Goal: Information Seeking & Learning: Learn about a topic

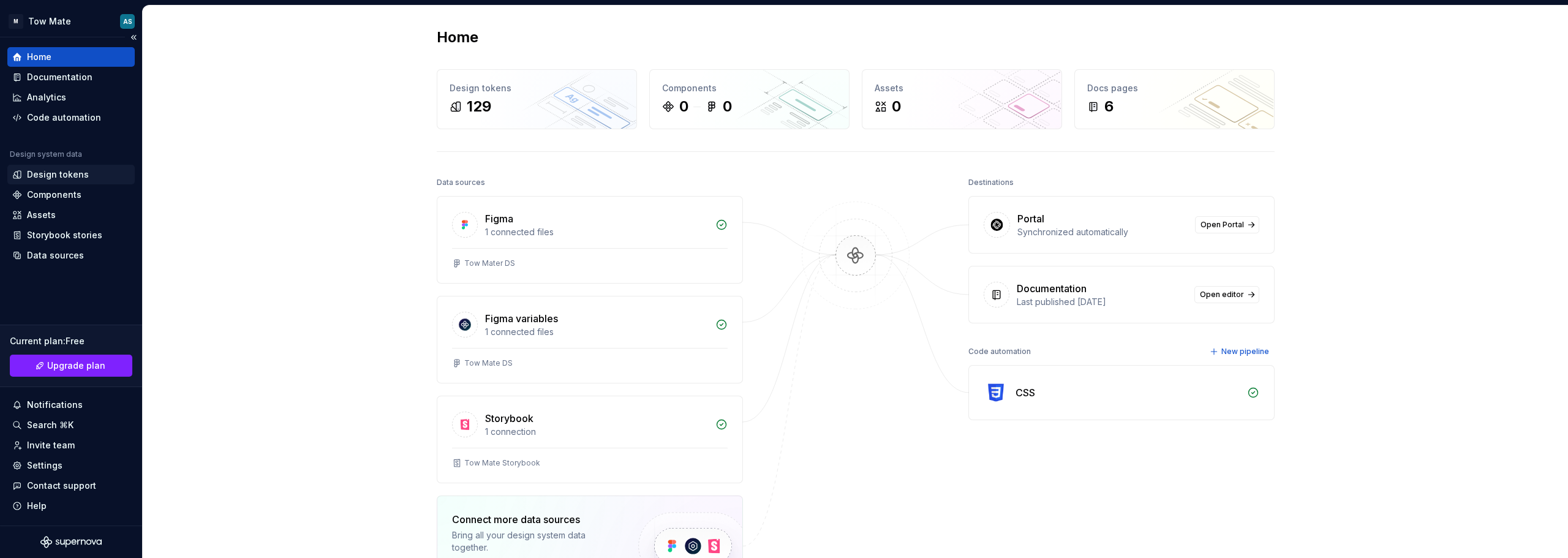
click at [58, 178] on div "Design tokens" at bounding box center [58, 174] width 62 height 12
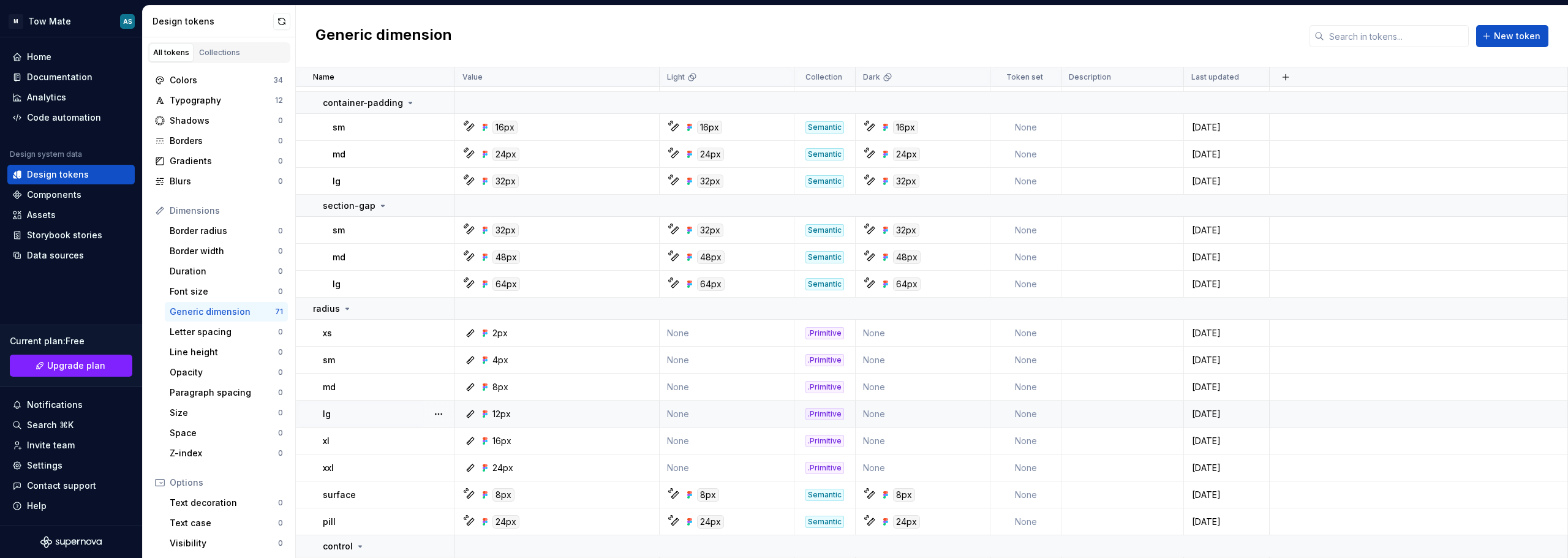
scroll to position [980, 0]
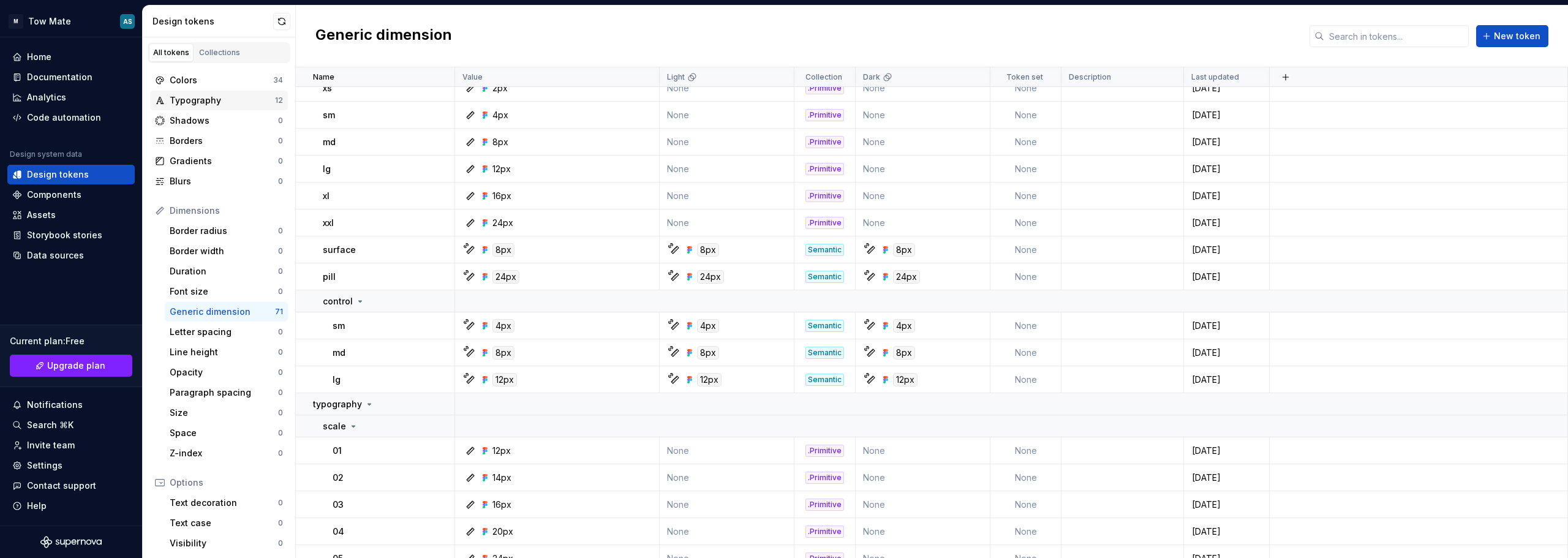
click at [211, 99] on div "Typography" at bounding box center [222, 100] width 106 height 12
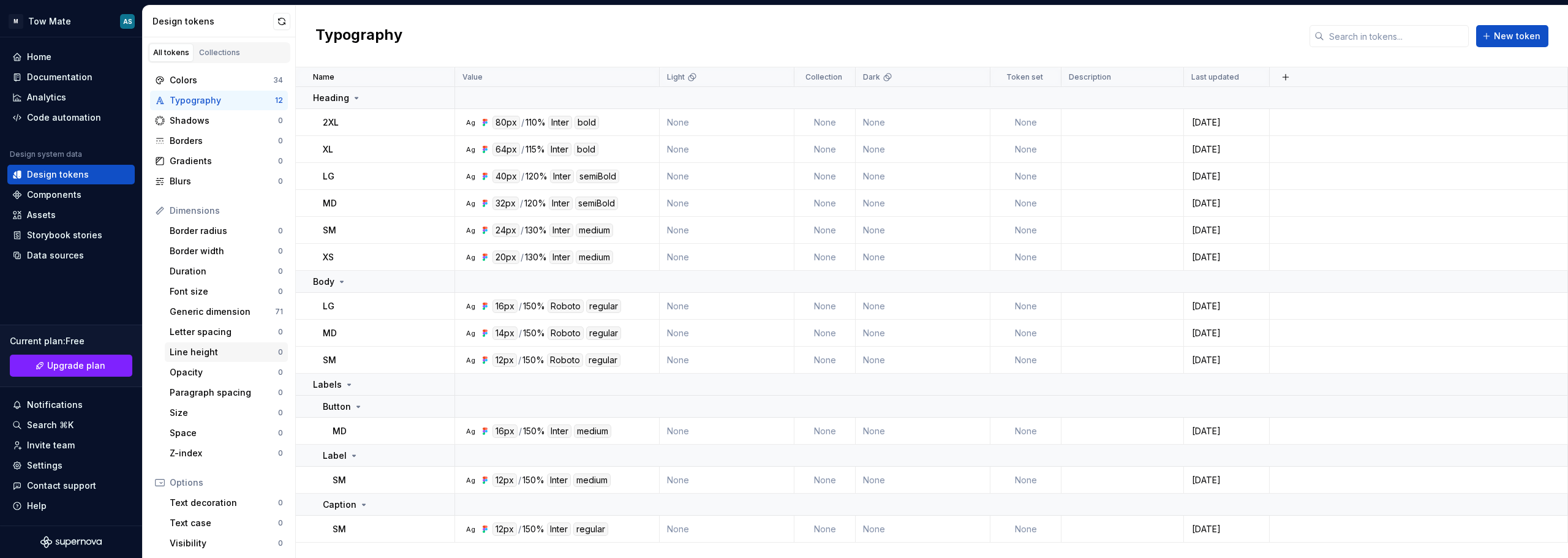
scroll to position [113, 0]
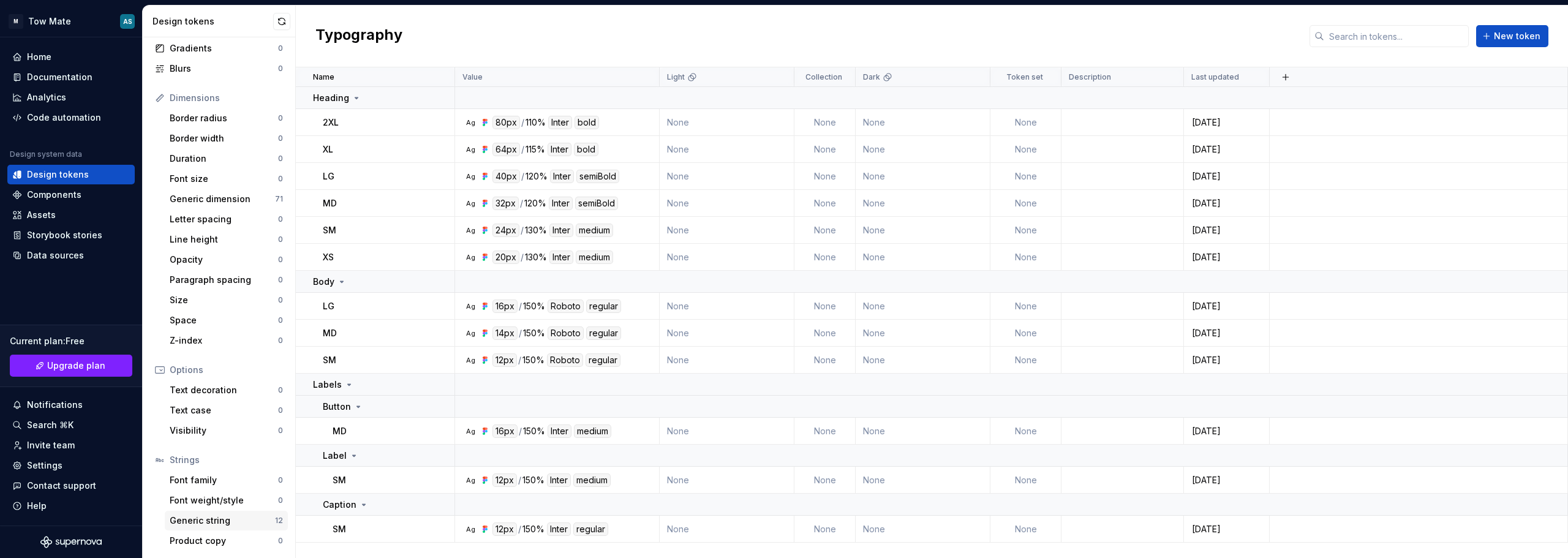
click at [175, 518] on div "Generic string" at bounding box center [222, 520] width 106 height 12
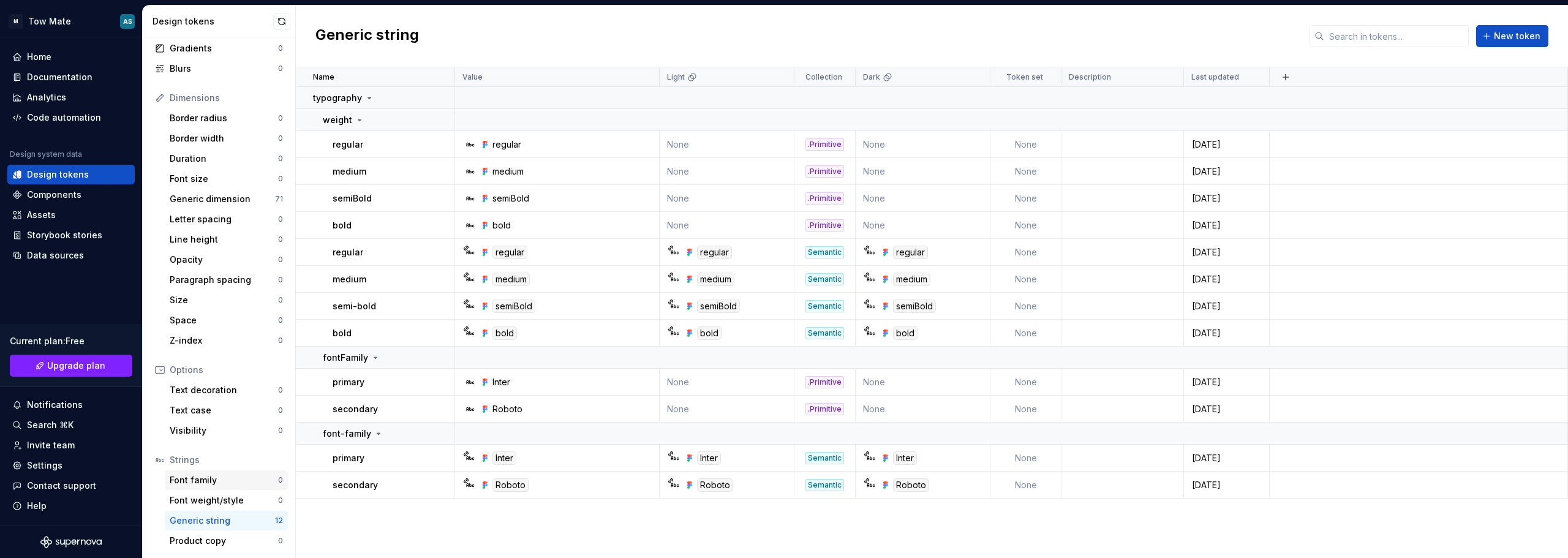
click at [199, 480] on div "Font family" at bounding box center [224, 480] width 109 height 12
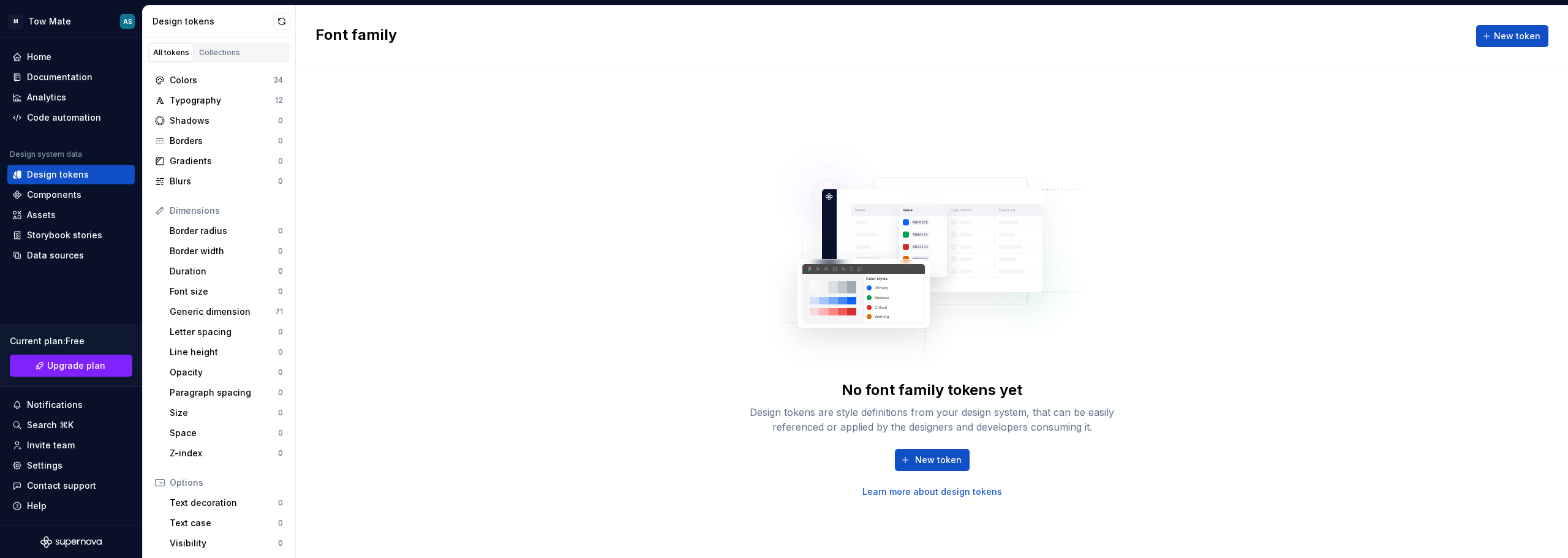
click at [210, 90] on div "Colors 34 Typography 12 Shadows 0 Borders 0 Gradients 0 Blurs 0" at bounding box center [219, 130] width 138 height 121
click at [208, 96] on div "Typography" at bounding box center [222, 100] width 106 height 12
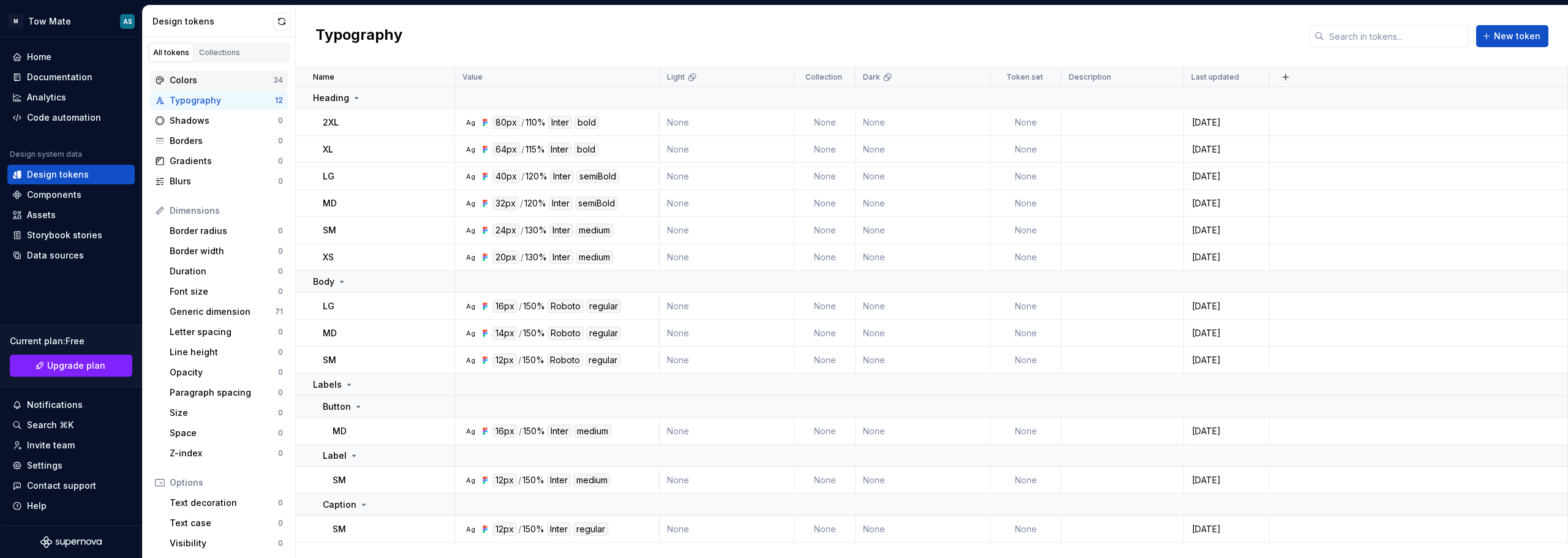
click at [222, 79] on div "Colors" at bounding box center [221, 80] width 103 height 12
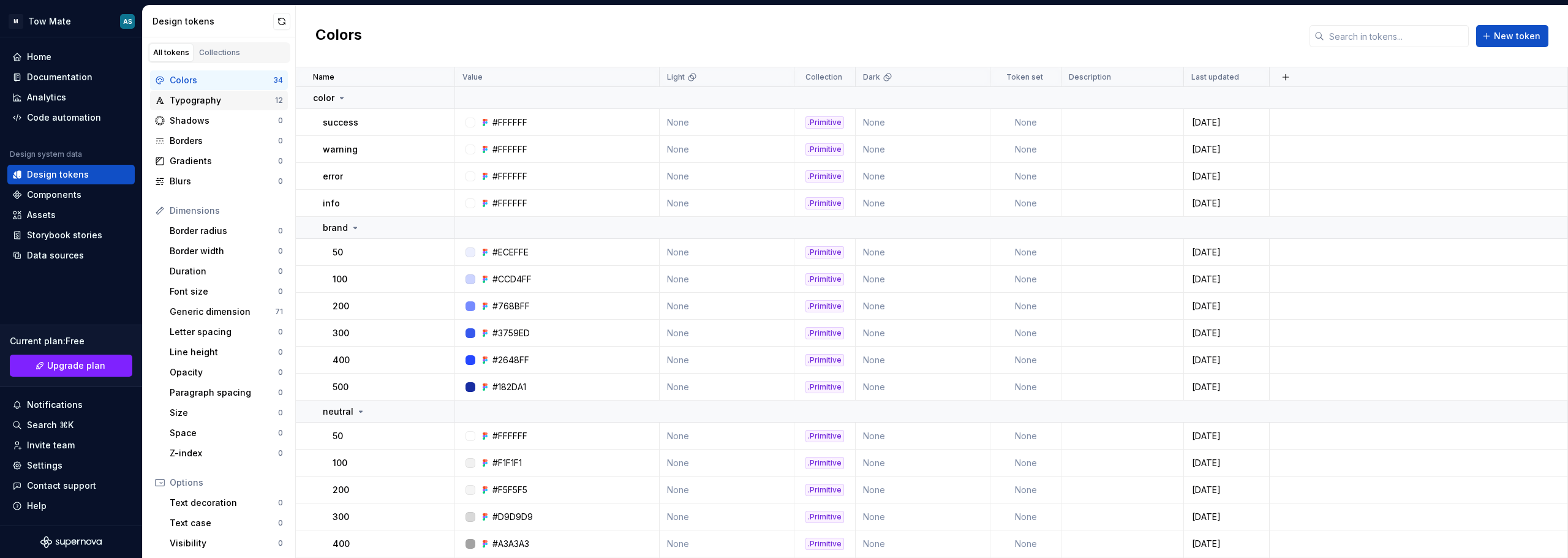
click at [210, 95] on div "Typography" at bounding box center [222, 100] width 106 height 12
click at [232, 99] on div "Typography" at bounding box center [222, 100] width 106 height 12
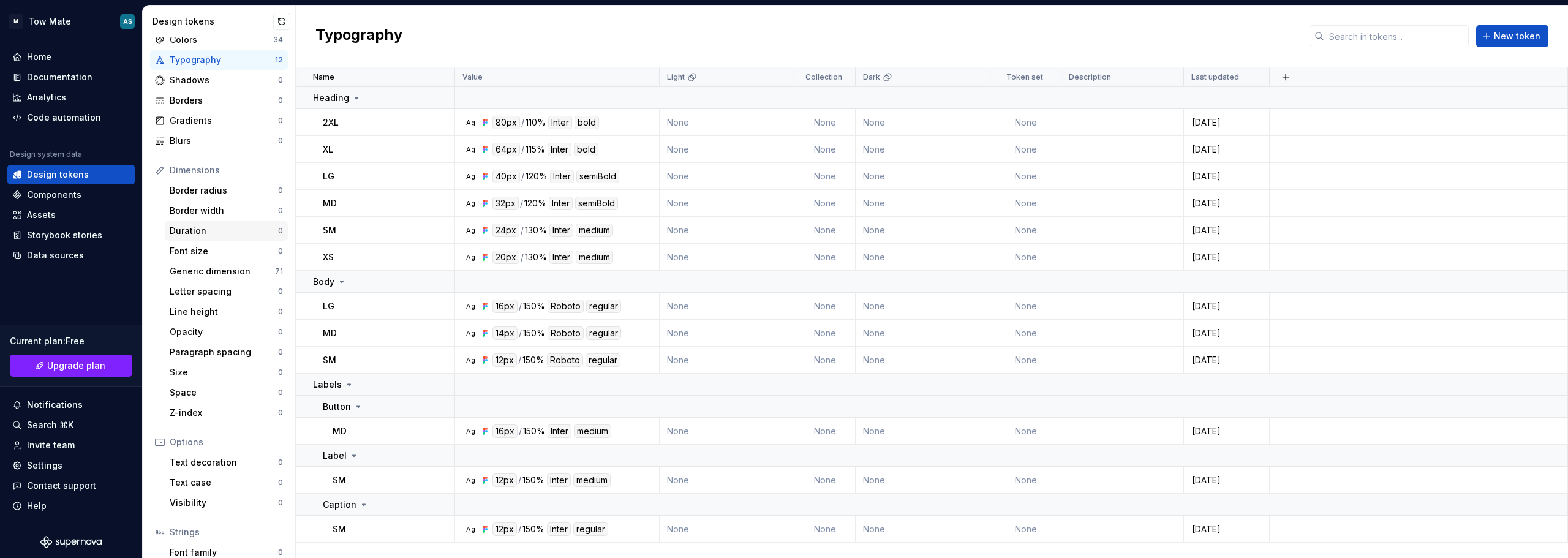
scroll to position [61, 0]
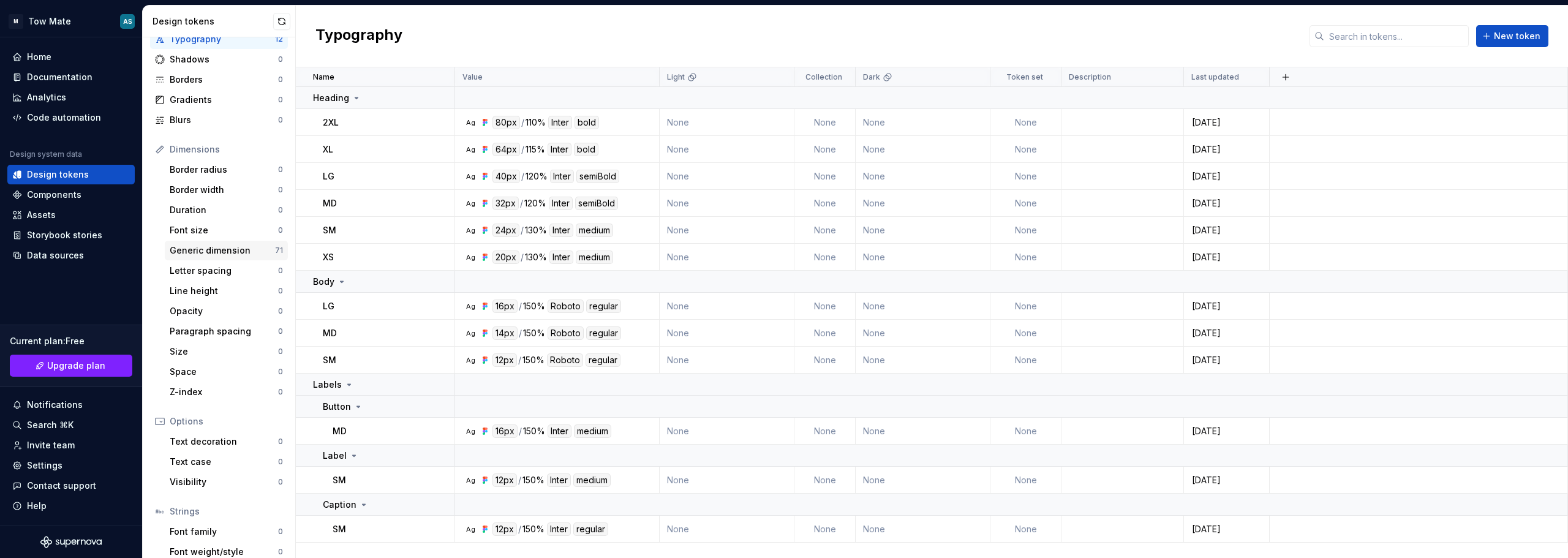
click at [203, 249] on div "Generic dimension" at bounding box center [222, 250] width 106 height 12
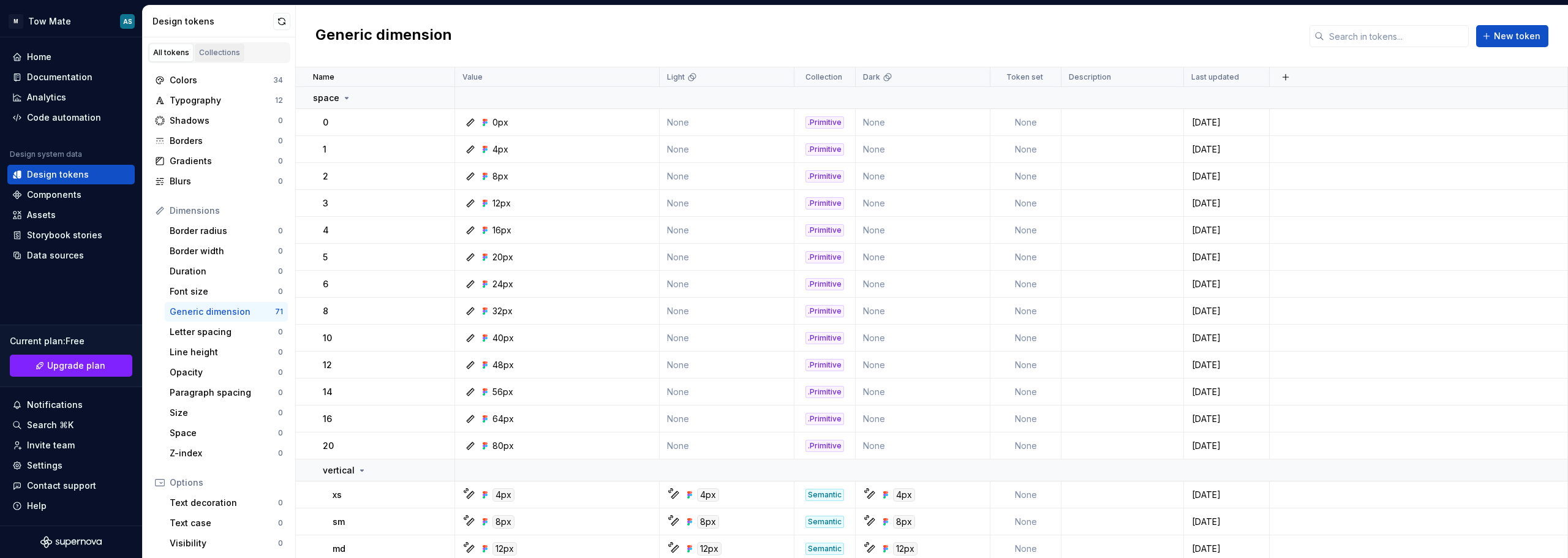
click at [230, 49] on div "Collections" at bounding box center [219, 52] width 41 height 10
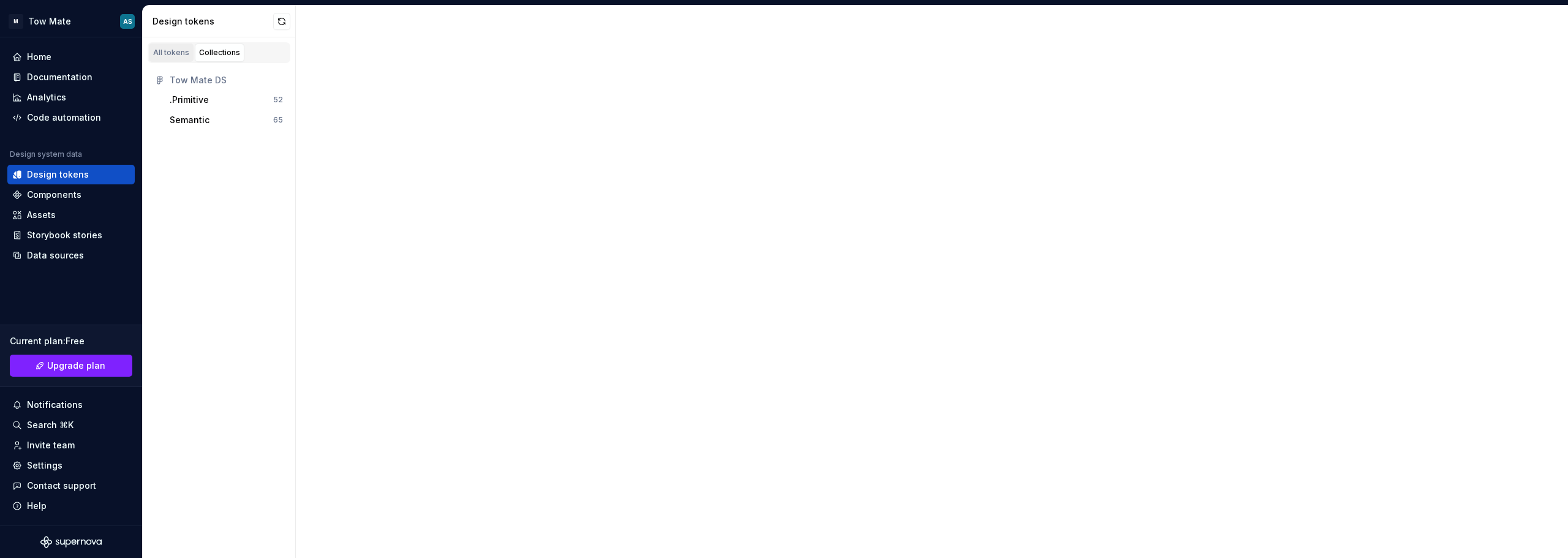
click at [171, 52] on div "All tokens" at bounding box center [171, 52] width 36 height 10
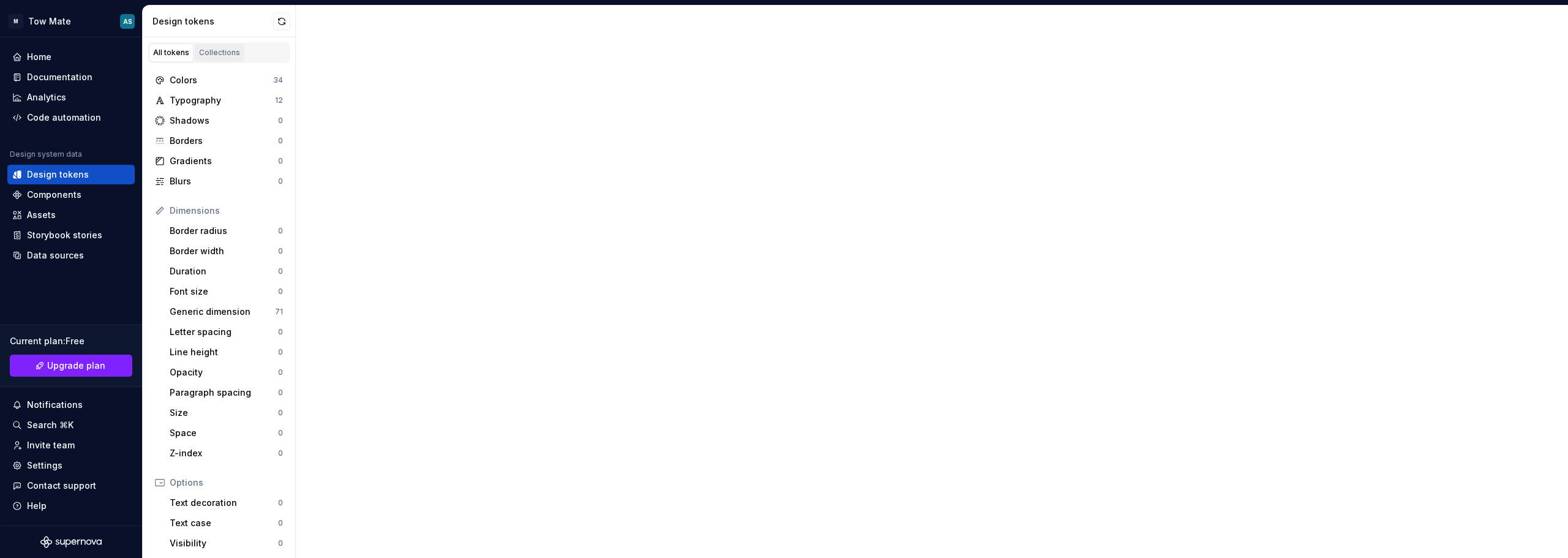
click at [228, 51] on div "Collections" at bounding box center [219, 52] width 41 height 10
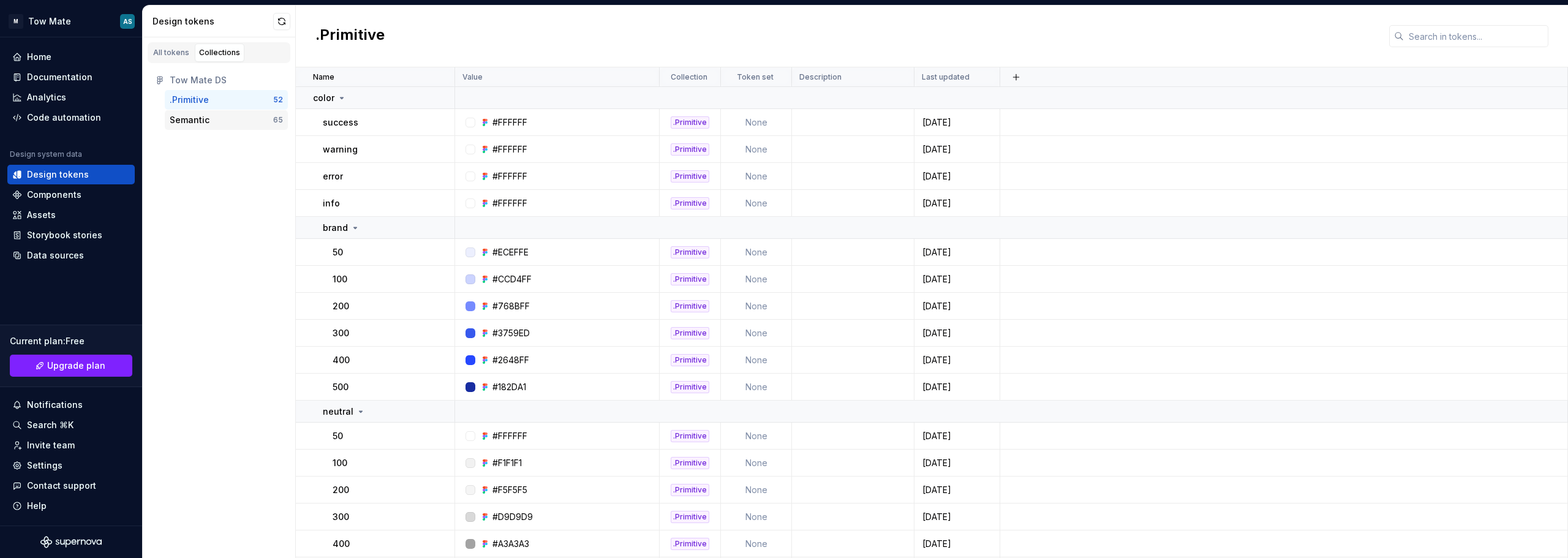
click at [204, 115] on div "Semantic" at bounding box center [190, 120] width 40 height 12
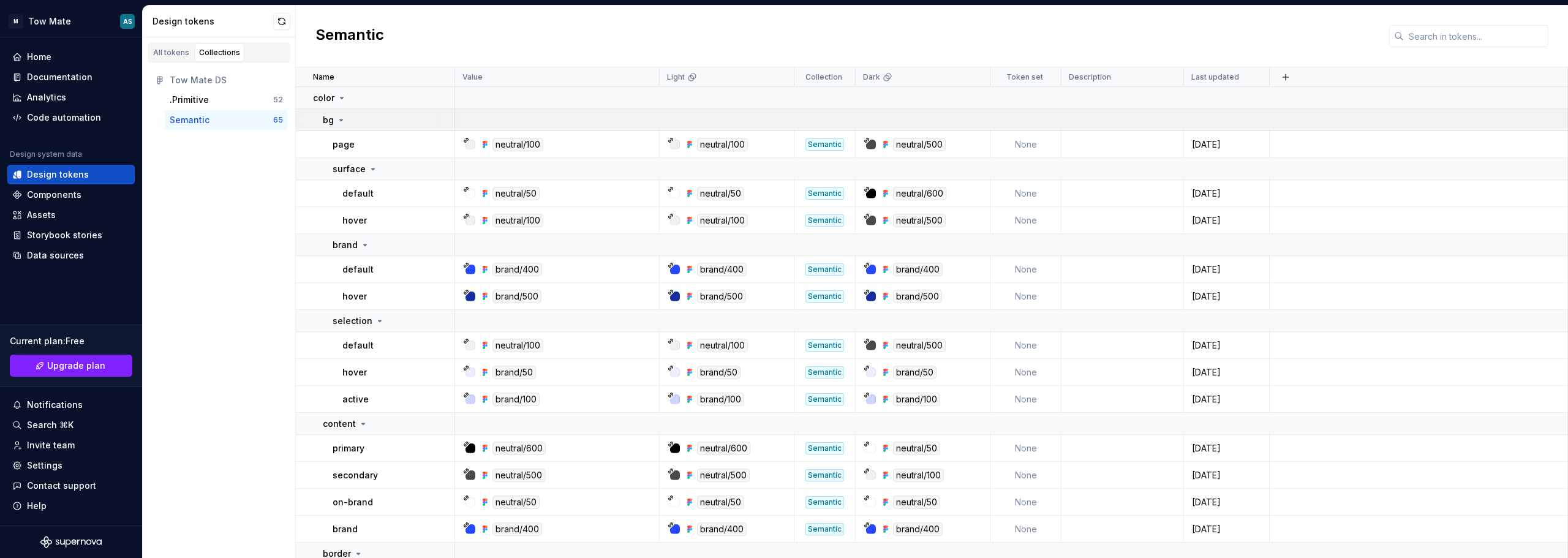
click at [340, 121] on icon at bounding box center [342, 120] width 3 height 2
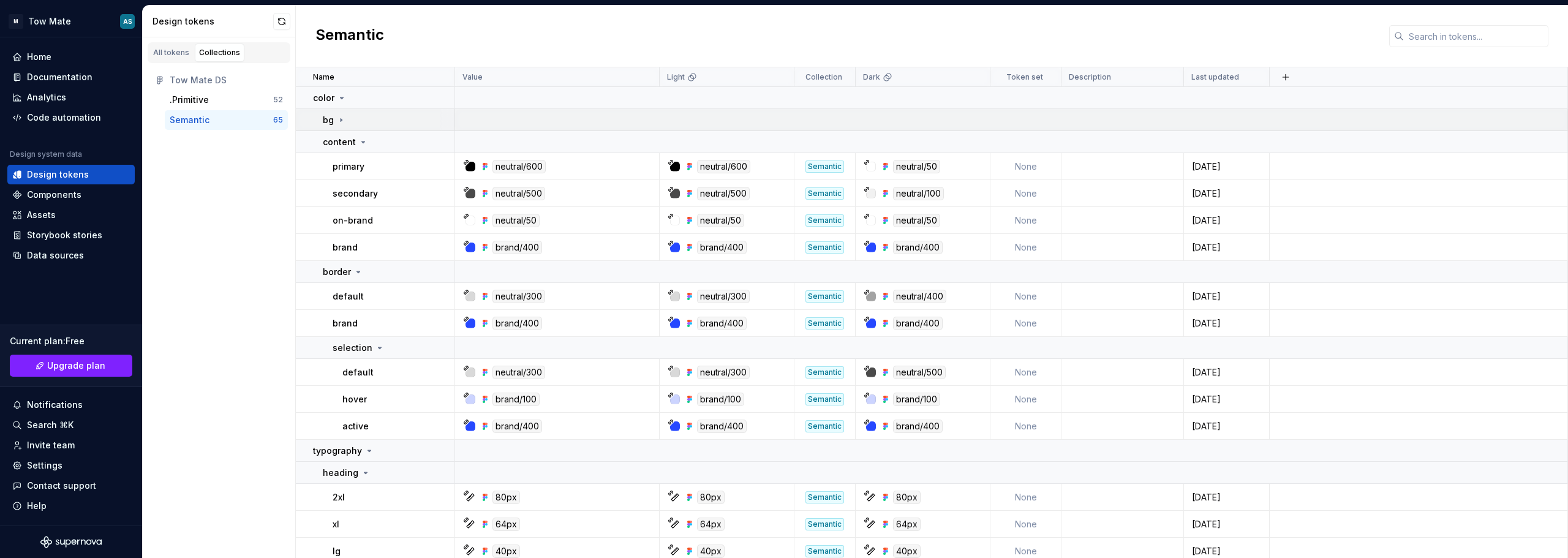
click at [341, 121] on icon at bounding box center [342, 119] width 2 height 3
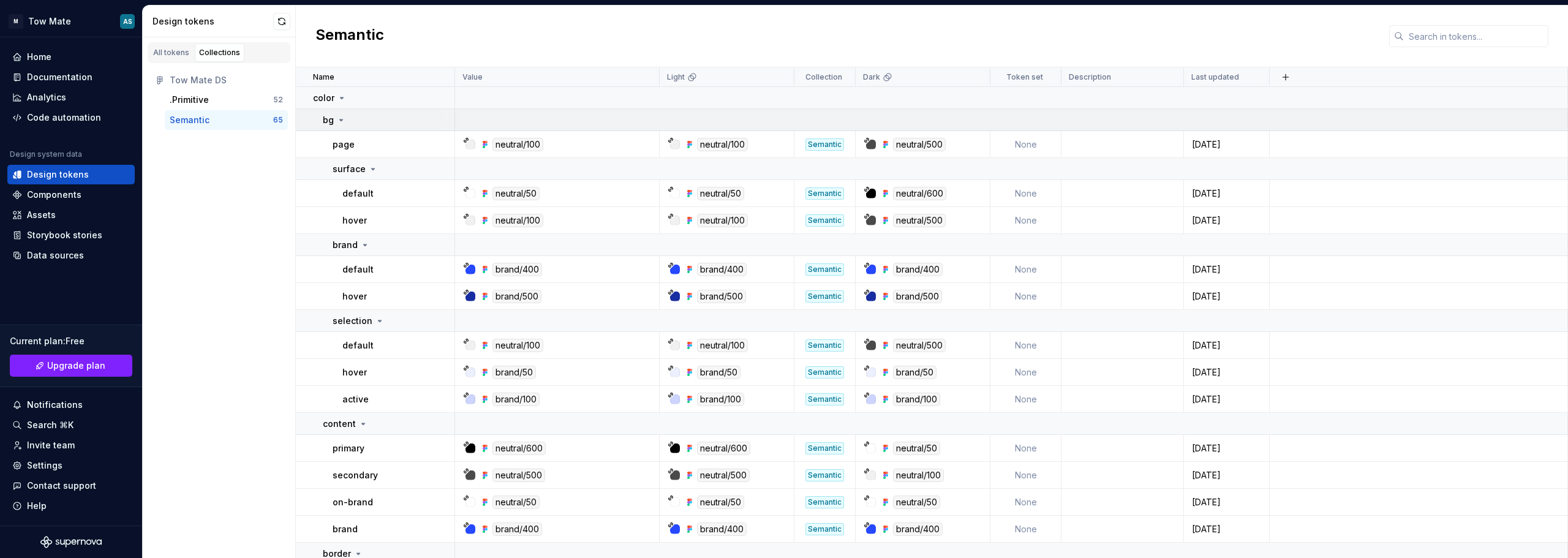
click at [340, 121] on icon at bounding box center [342, 120] width 3 height 2
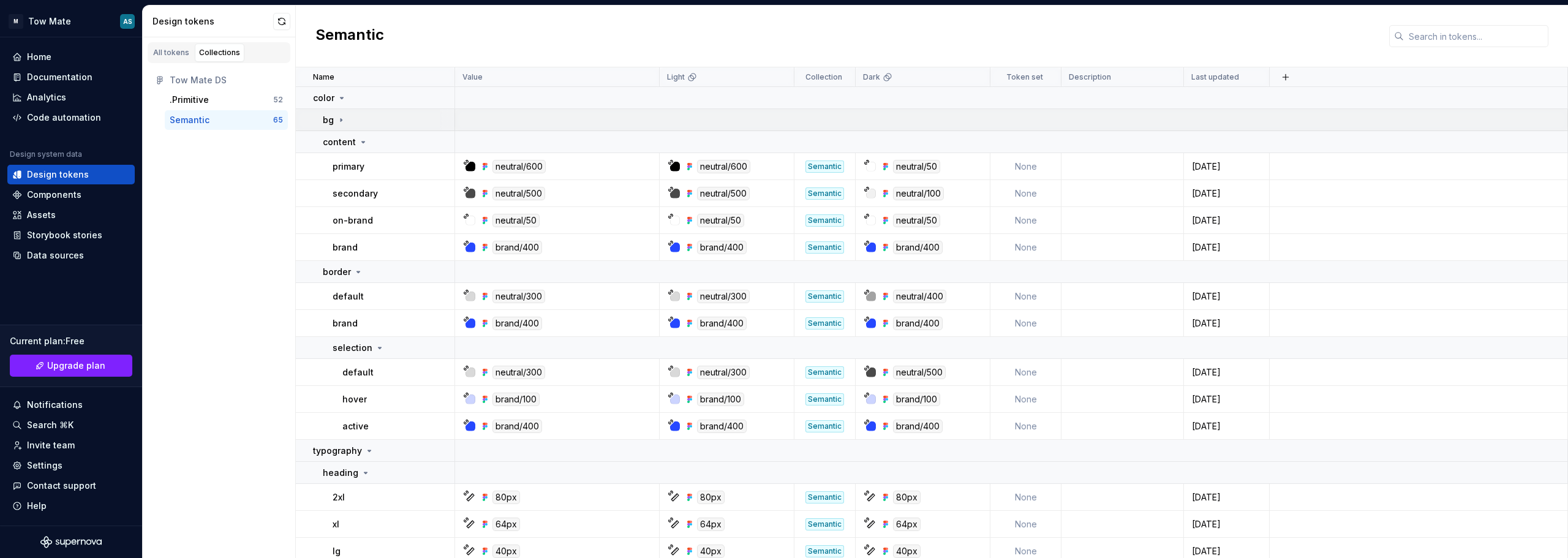
click at [331, 121] on p "bg" at bounding box center [328, 120] width 11 height 12
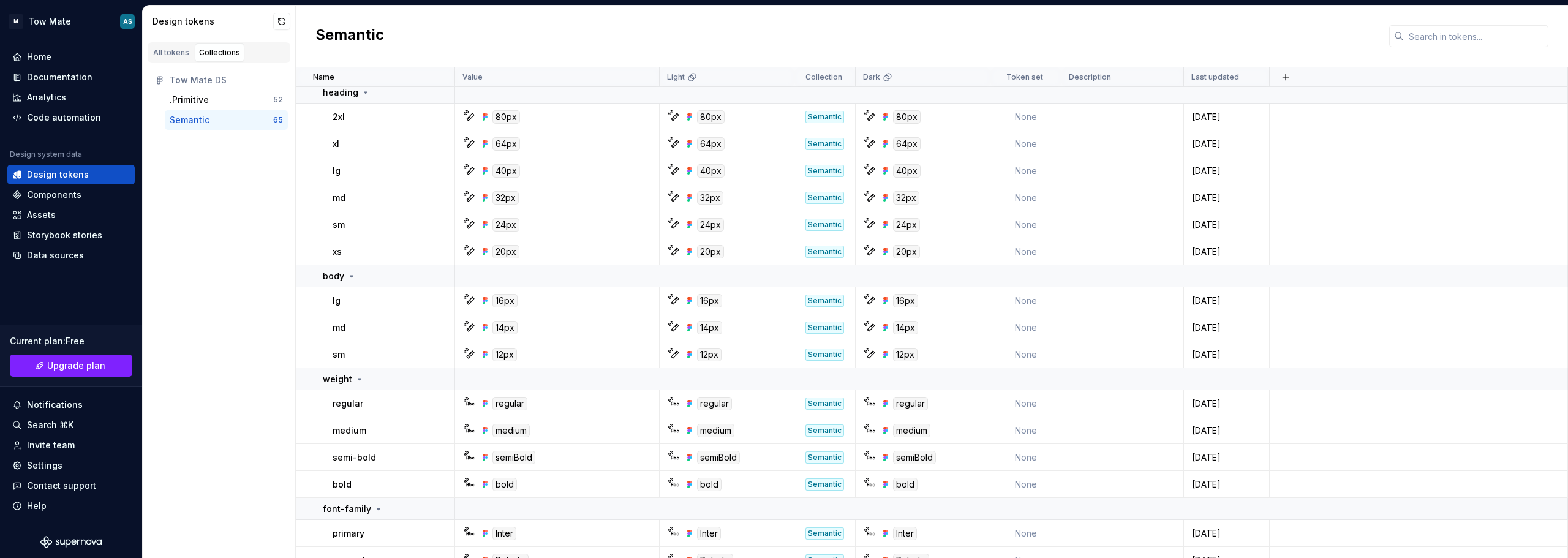
scroll to position [551, 0]
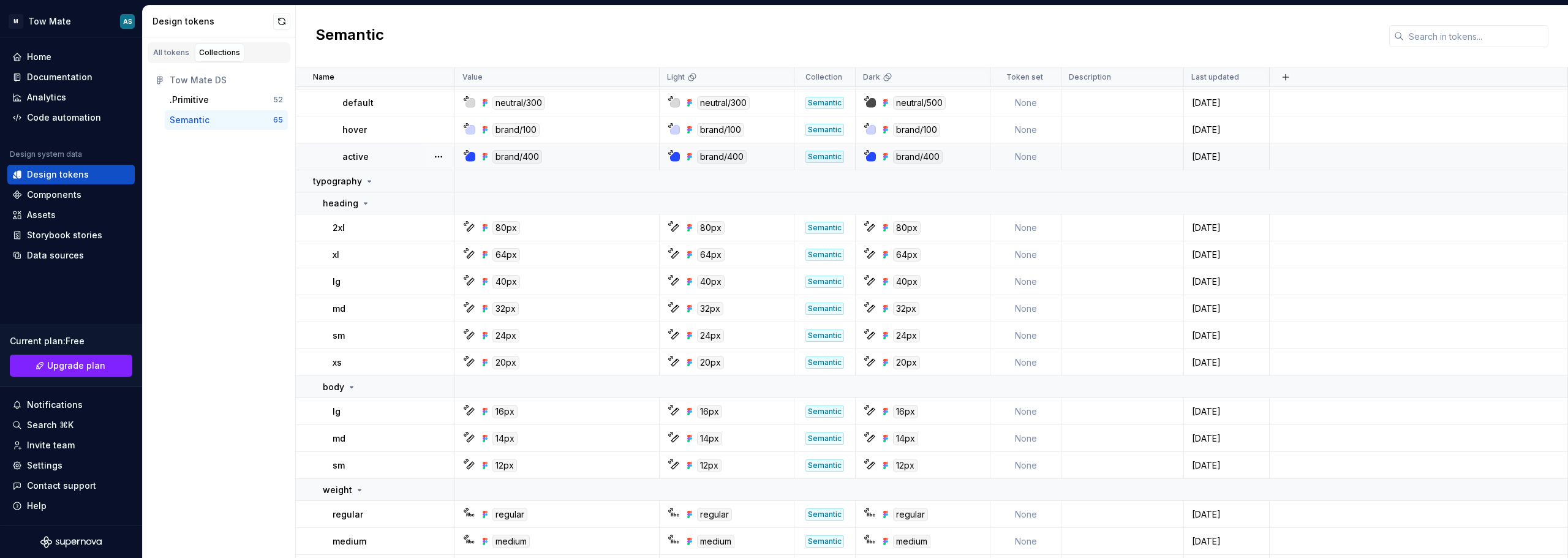
click at [365, 168] on td "active" at bounding box center [375, 156] width 160 height 27
click at [360, 176] on p "typography" at bounding box center [338, 181] width 49 height 12
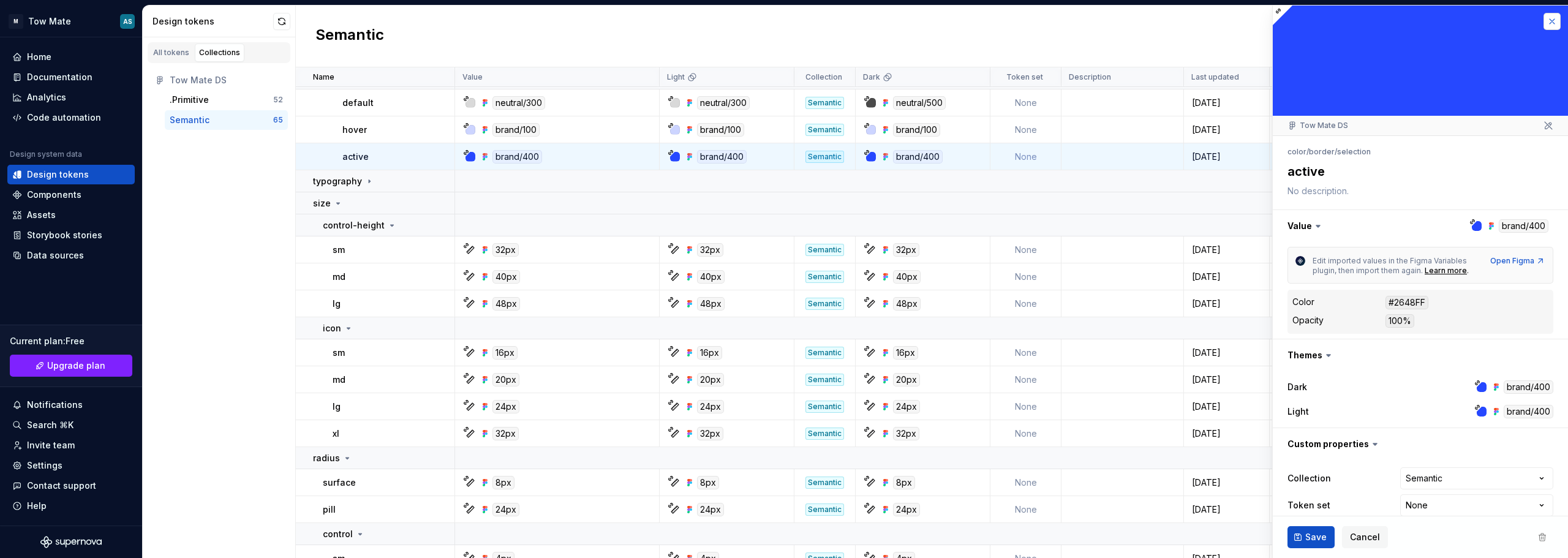
click at [1545, 19] on button "button" at bounding box center [1552, 22] width 17 height 17
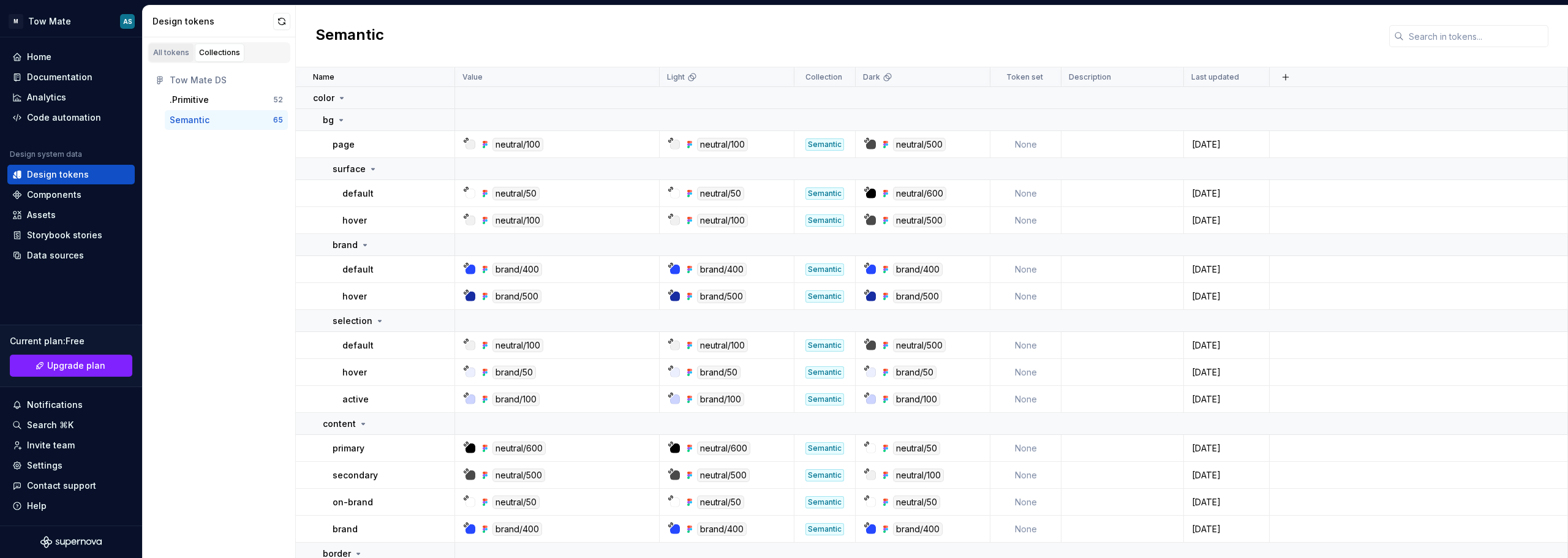
click at [183, 47] on link "All tokens" at bounding box center [171, 52] width 45 height 18
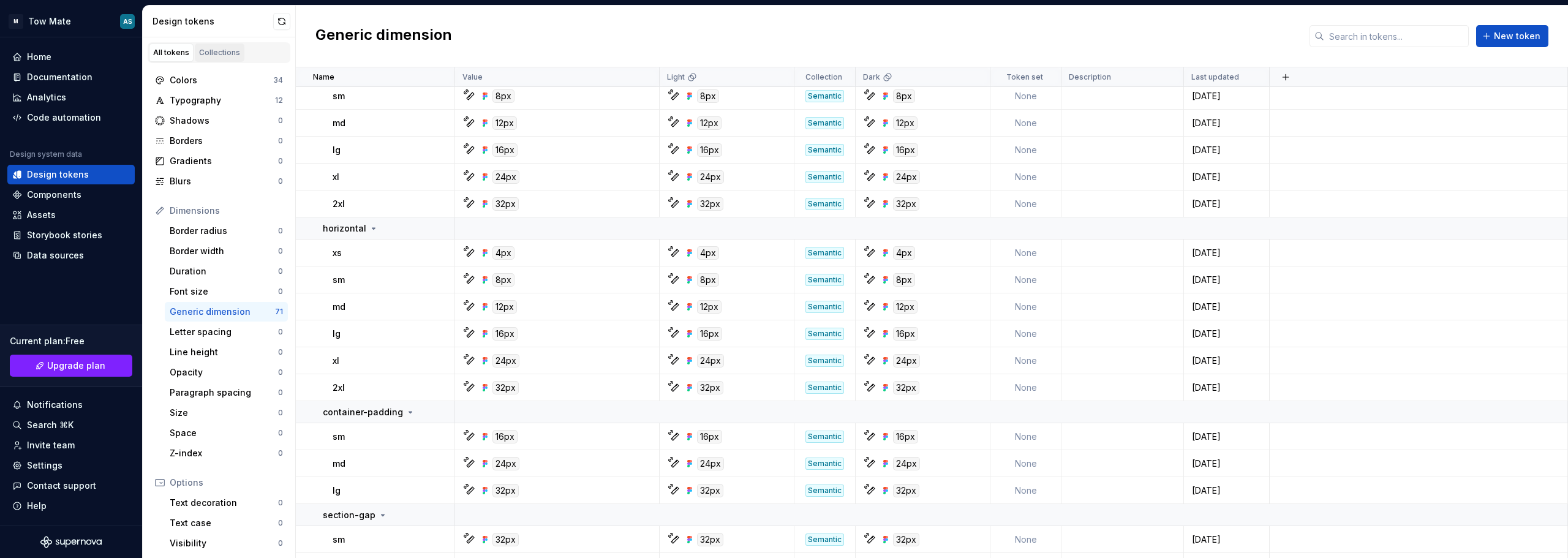
click at [227, 54] on div "Collections" at bounding box center [219, 52] width 41 height 10
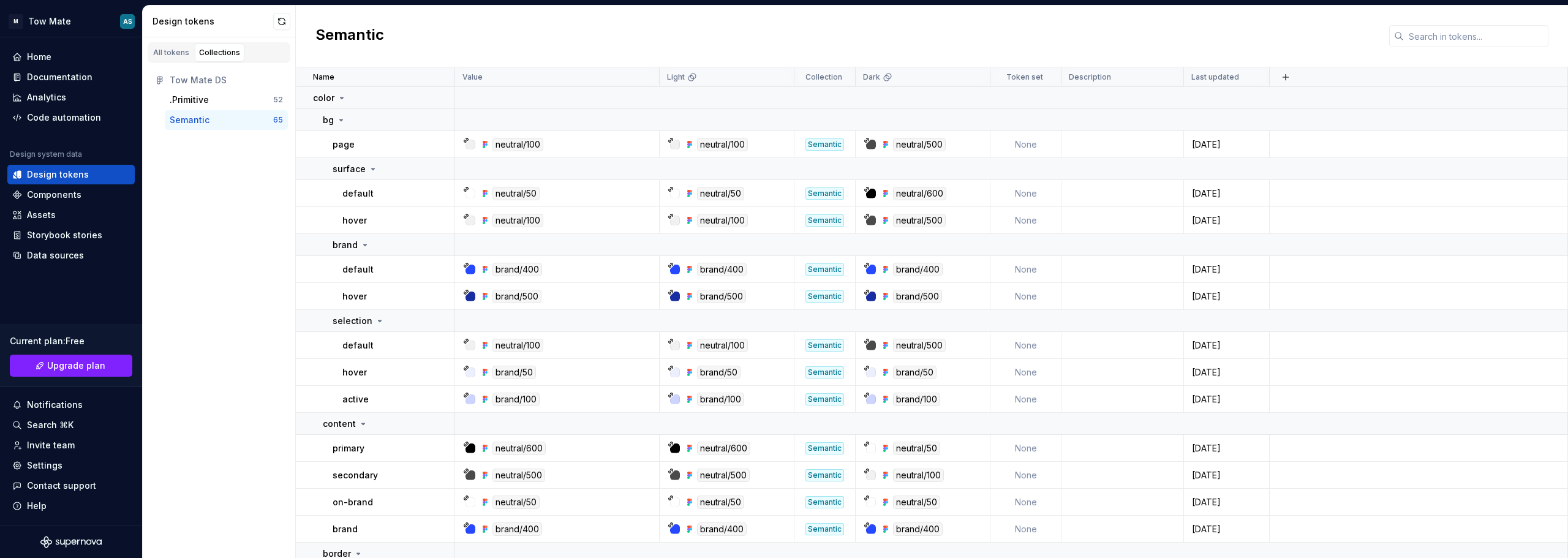
click at [204, 124] on div "Semantic" at bounding box center [190, 120] width 40 height 12
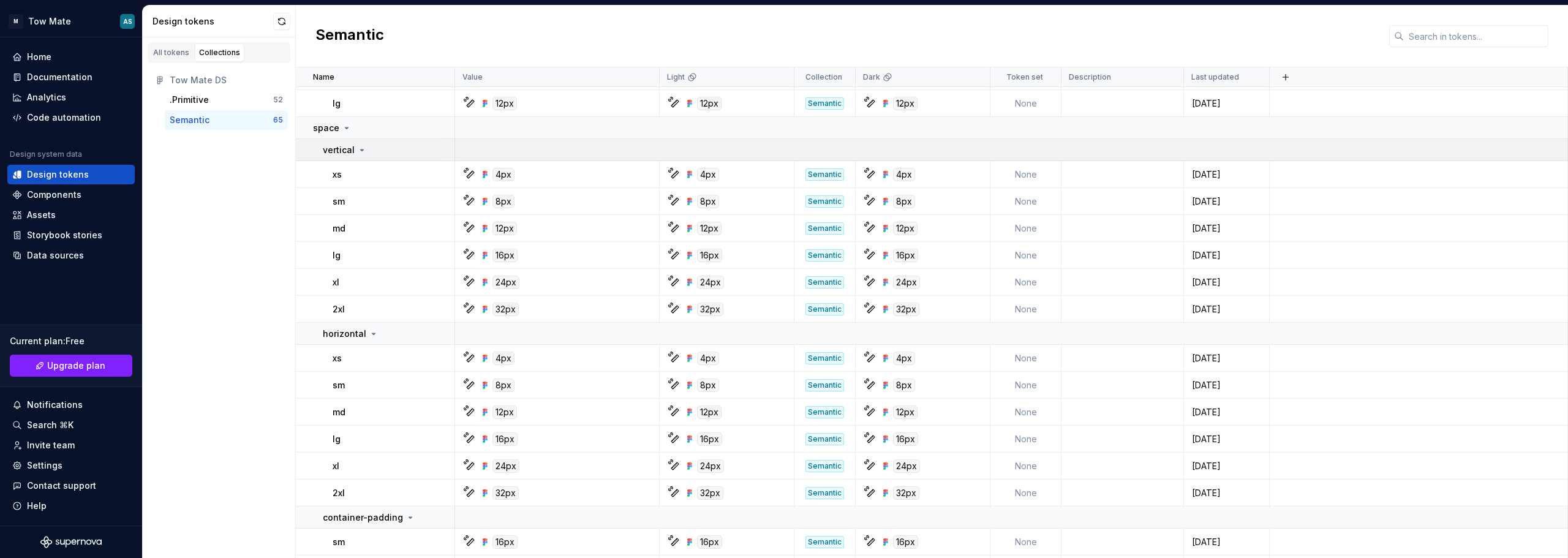
scroll to position [1531, 0]
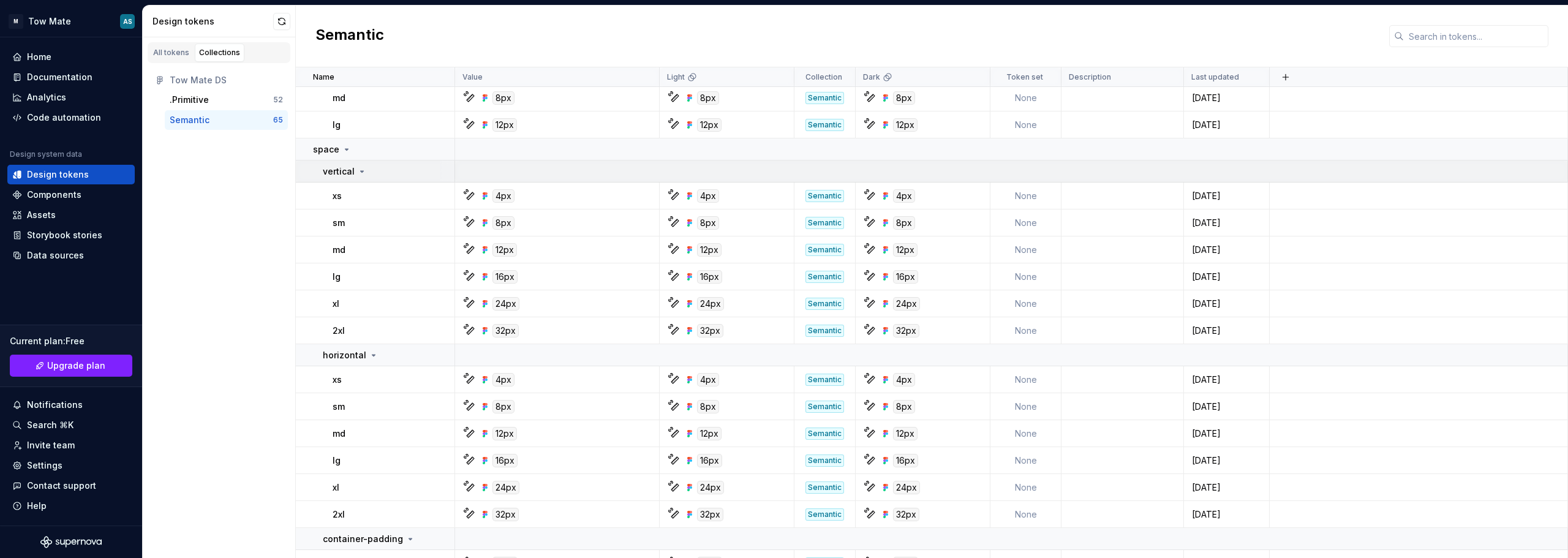
click at [380, 171] on div "vertical" at bounding box center [389, 172] width 131 height 12
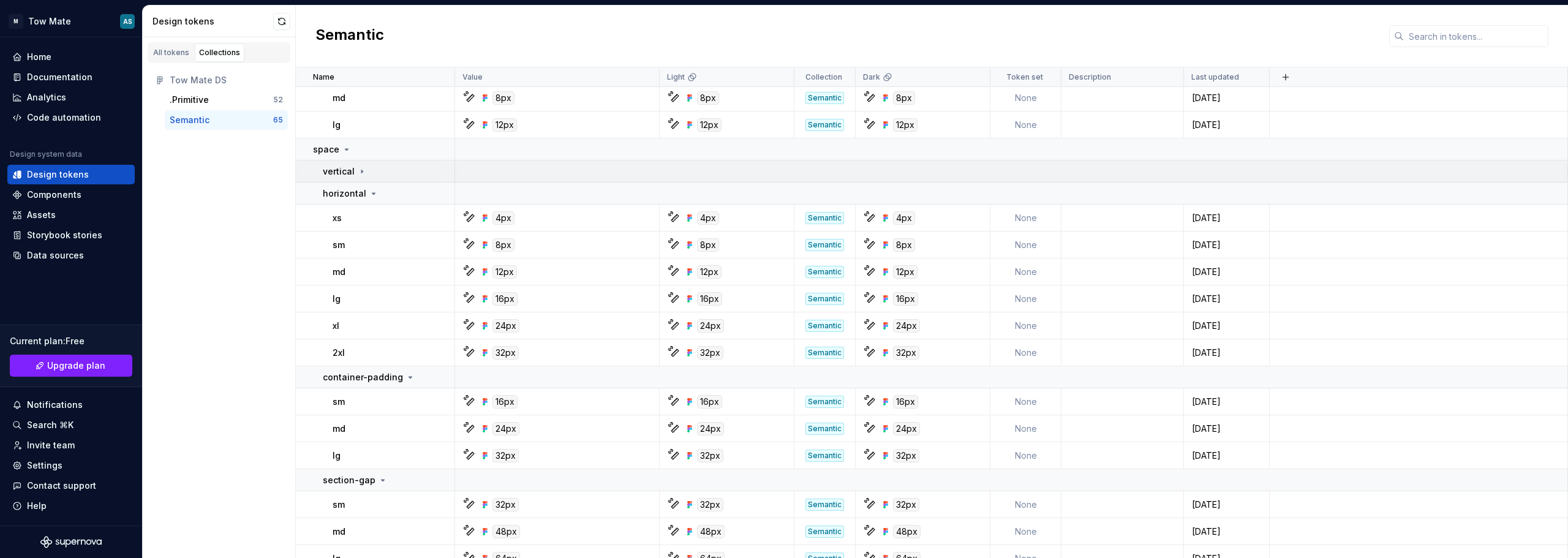
click at [352, 173] on p "vertical" at bounding box center [338, 172] width 32 height 12
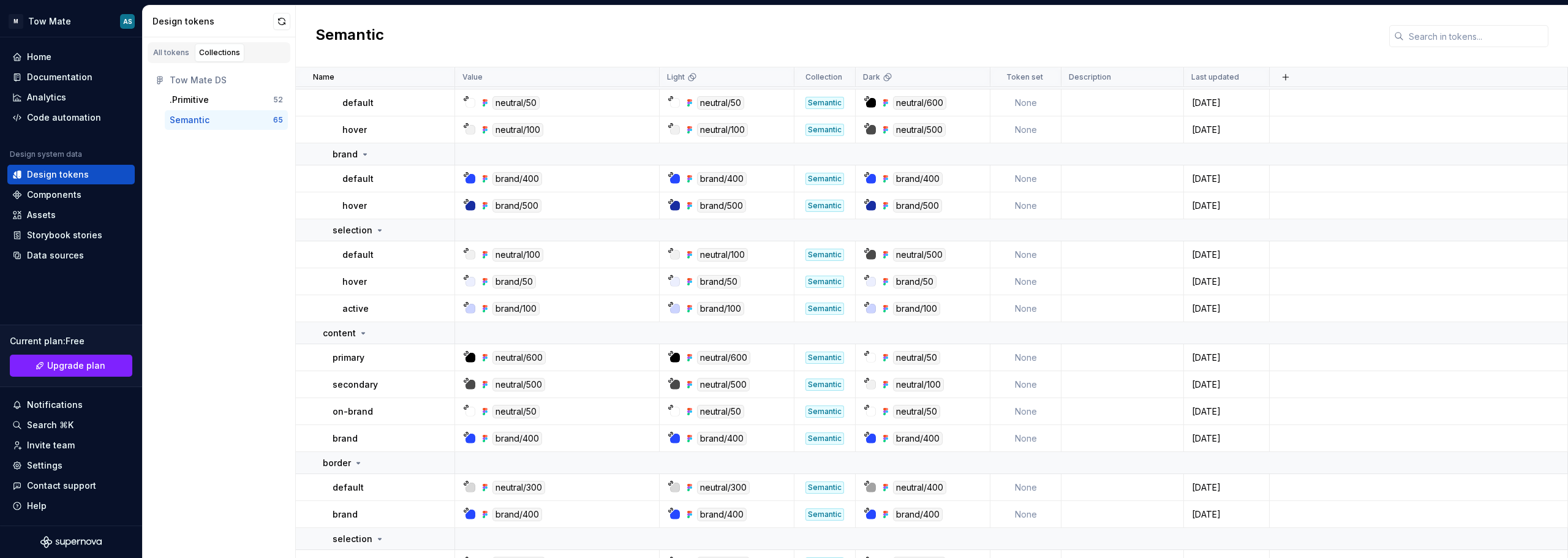
scroll to position [0, 0]
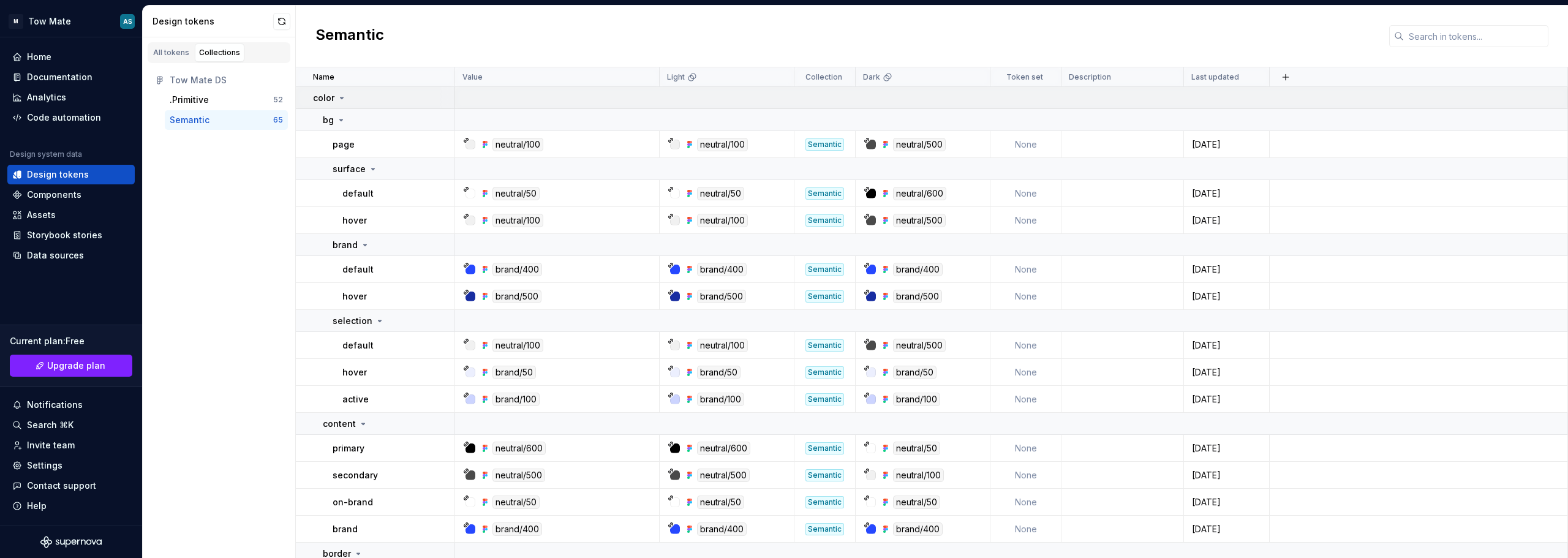
click at [474, 96] on td at bounding box center [1011, 98] width 1113 height 22
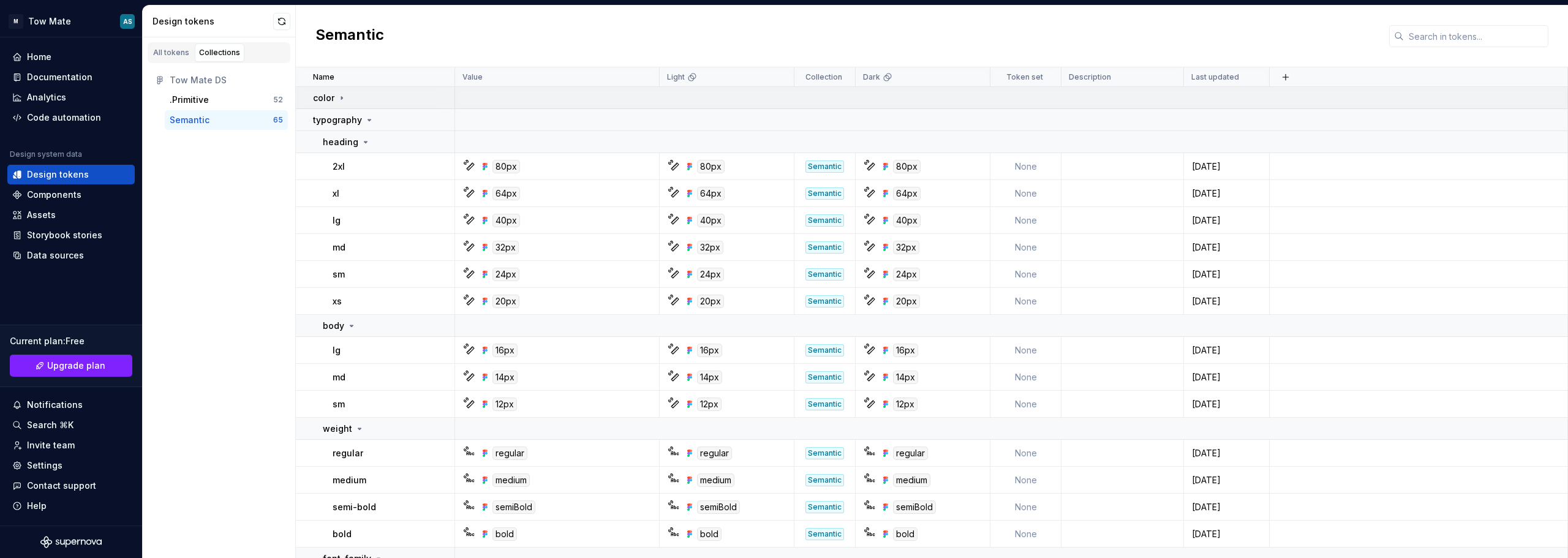
click at [427, 100] on div "color" at bounding box center [383, 98] width 141 height 12
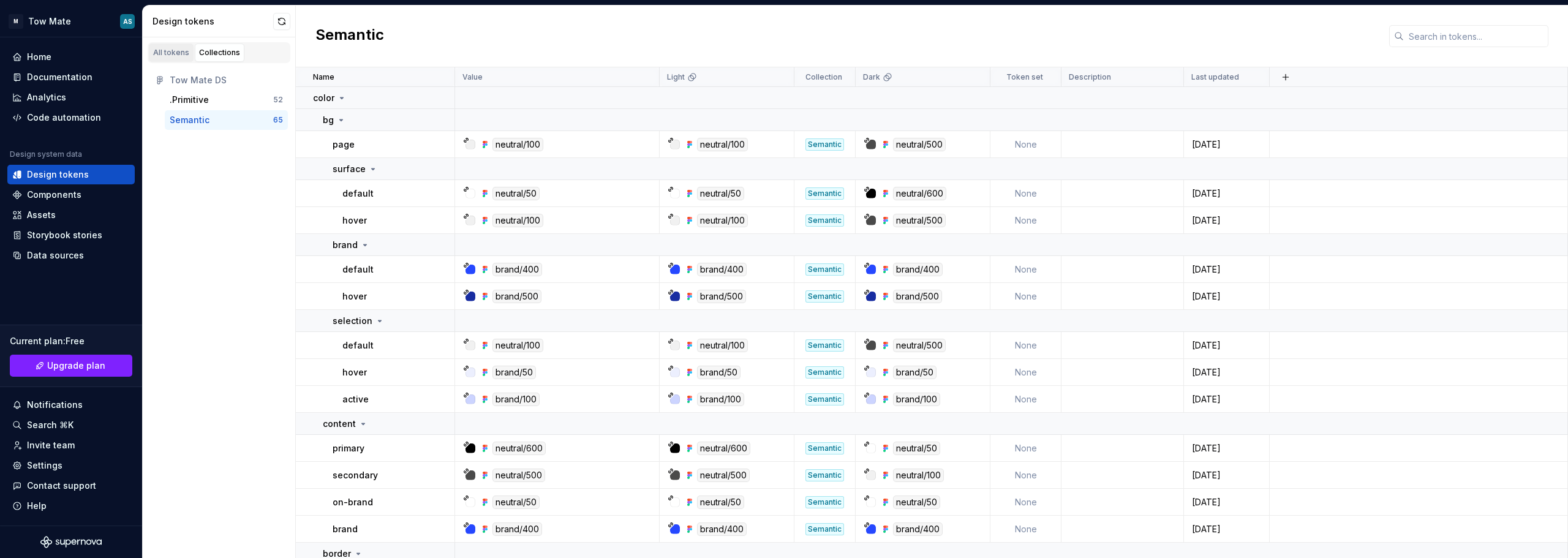
click at [173, 50] on div "All tokens" at bounding box center [171, 52] width 36 height 10
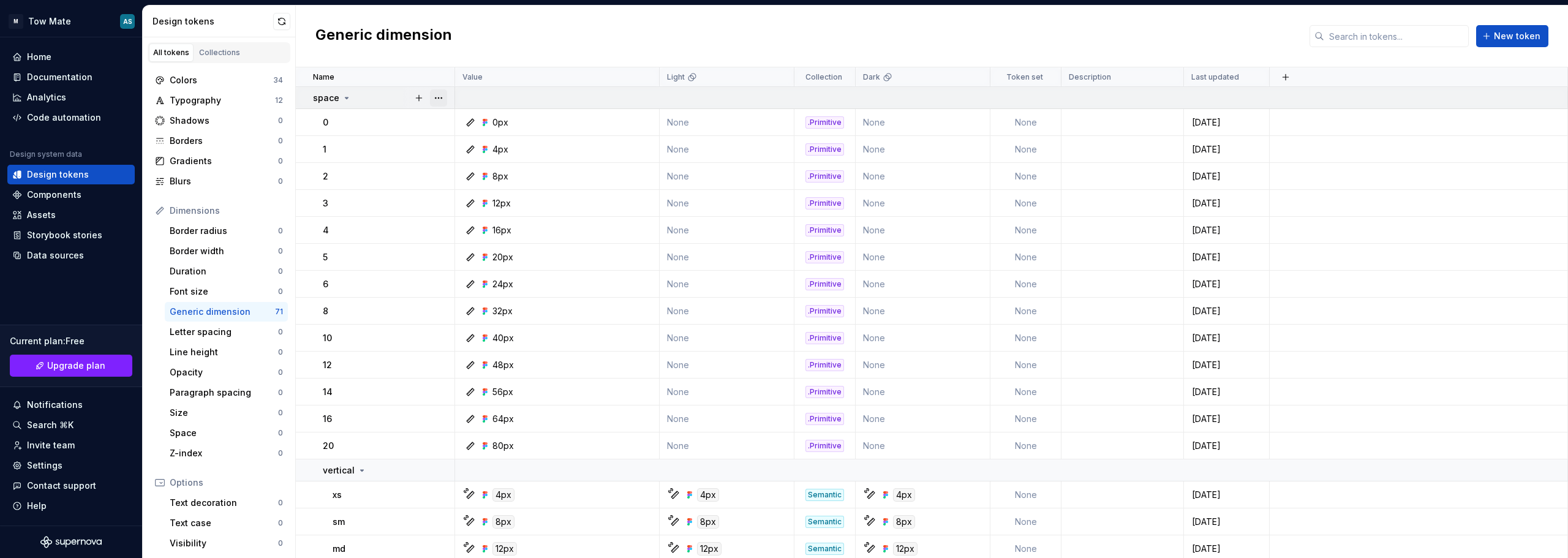
click at [442, 97] on button "button" at bounding box center [439, 98] width 17 height 17
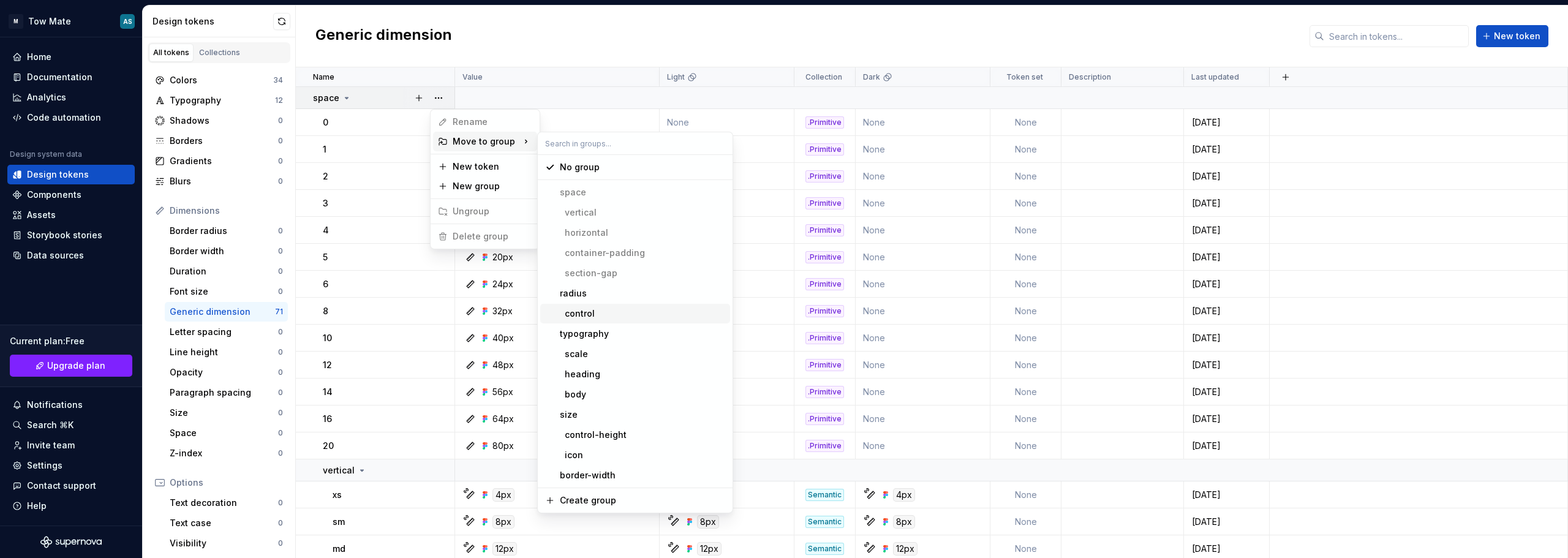
click at [207, 79] on html "M Tow Mate AS Home Documentation Analytics Code automation Design system data D…" at bounding box center [784, 279] width 1568 height 558
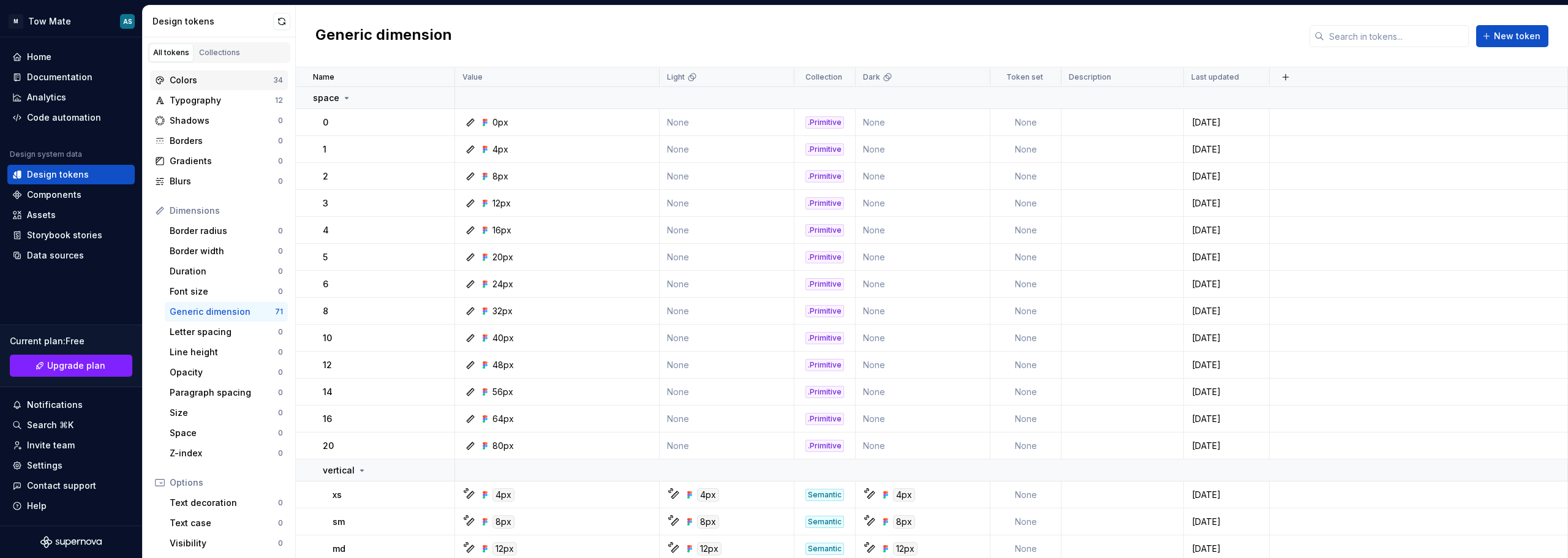
click at [207, 79] on div "Colors" at bounding box center [221, 80] width 103 height 12
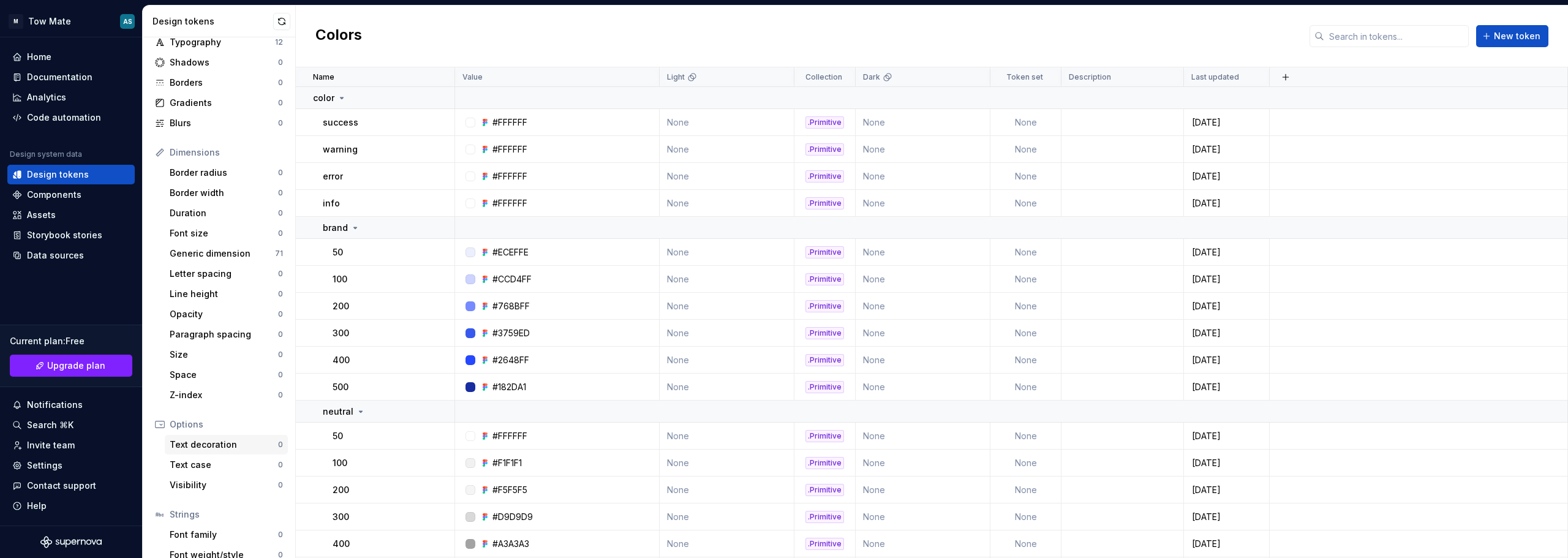
scroll to position [113, 0]
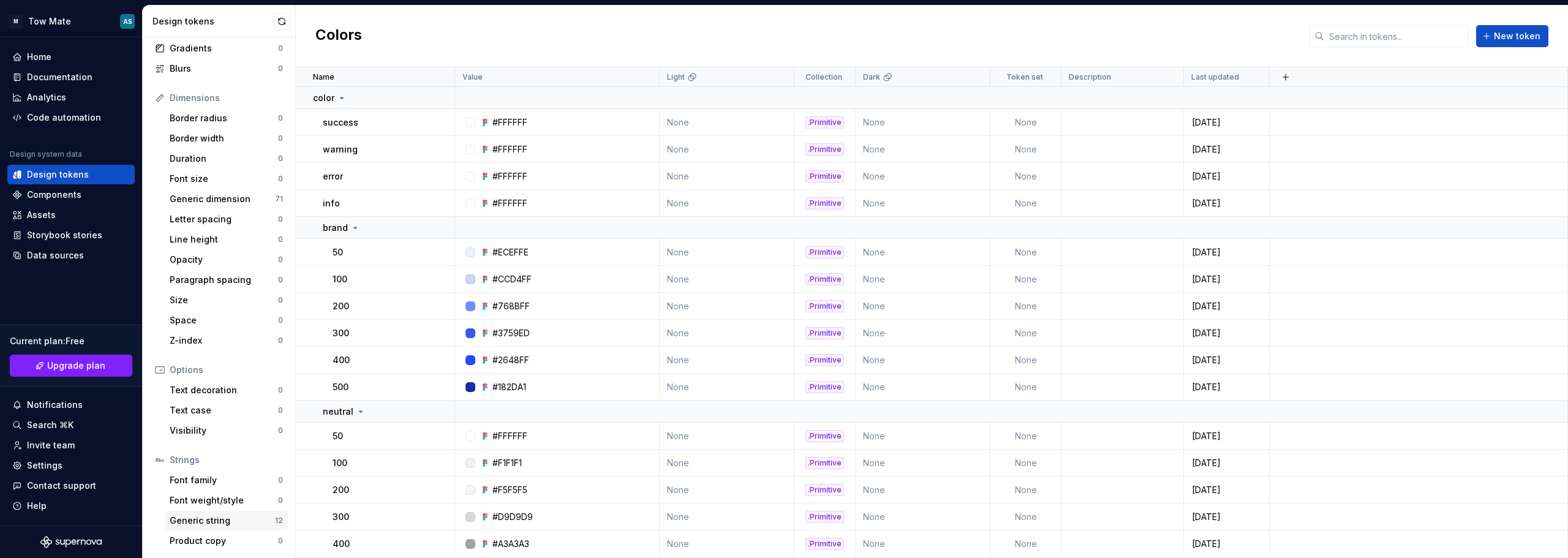
click at [187, 524] on div "Generic string" at bounding box center [222, 520] width 106 height 12
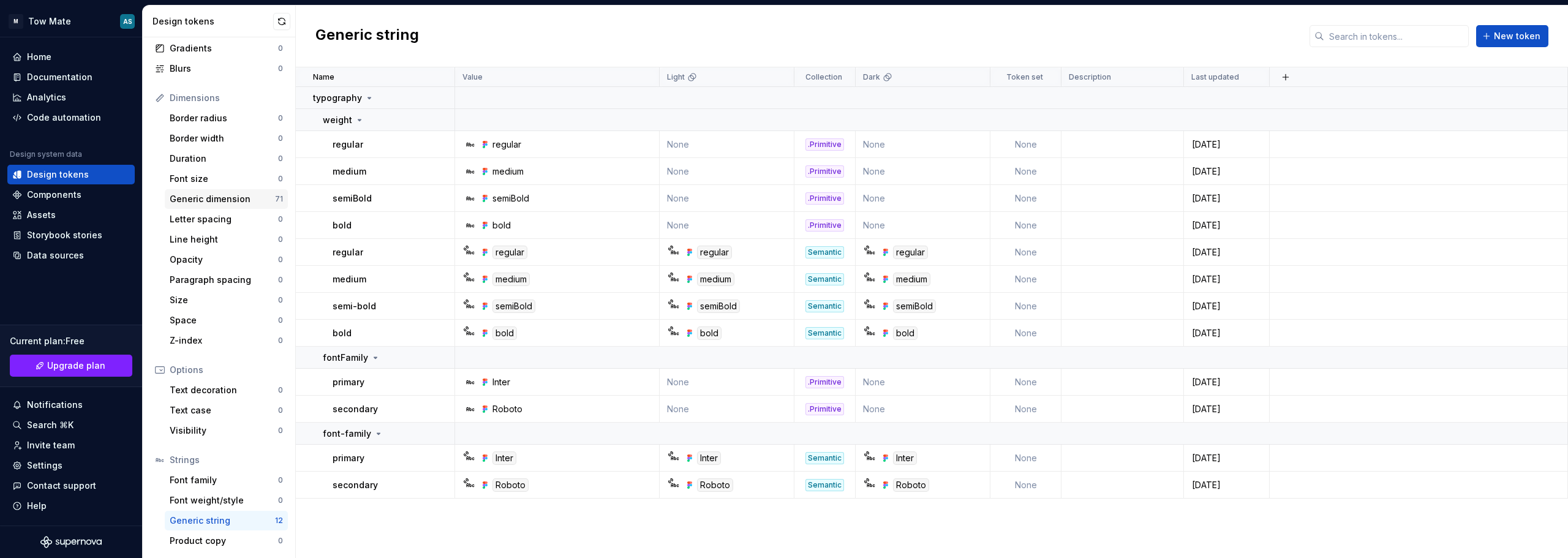
click at [195, 200] on div "Generic dimension" at bounding box center [222, 199] width 106 height 12
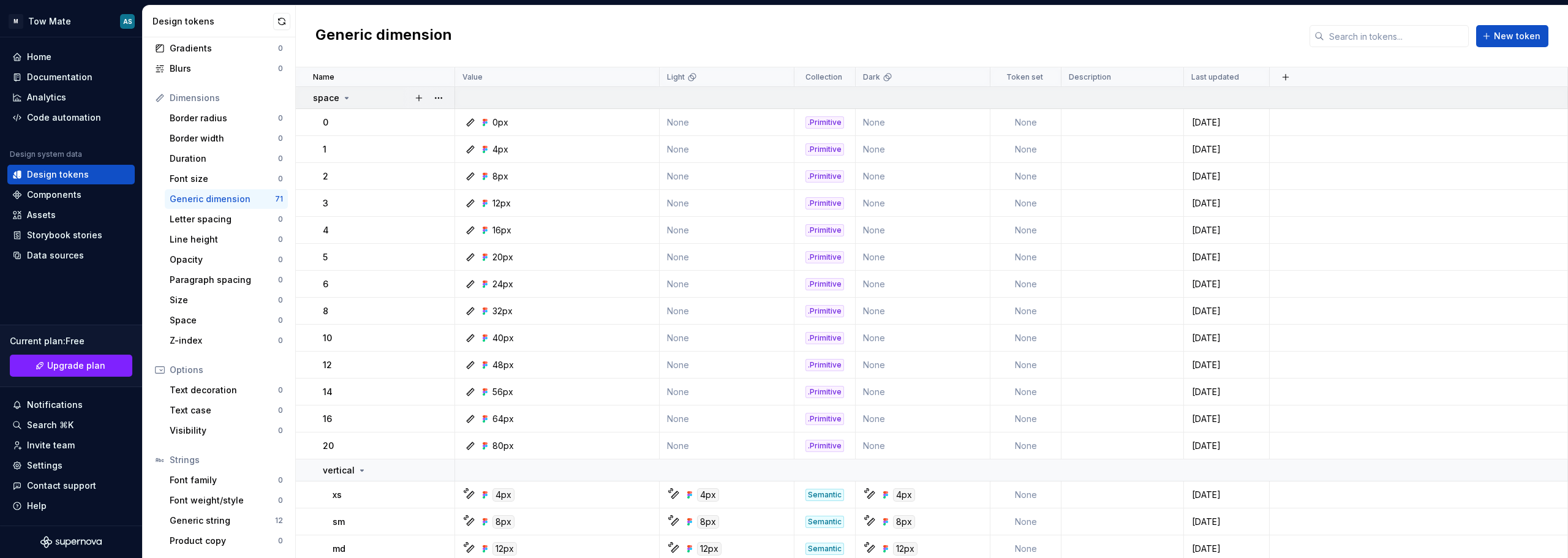
click at [345, 97] on icon at bounding box center [347, 98] width 3 height 2
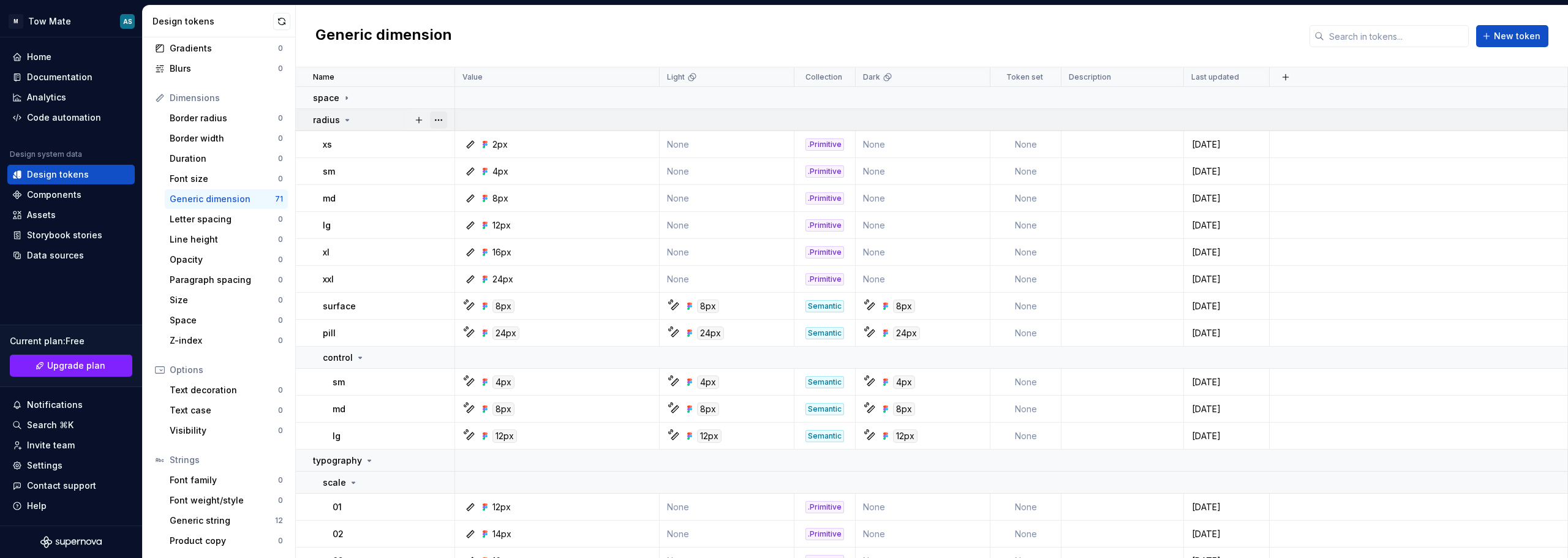
click at [433, 118] on button "button" at bounding box center [439, 120] width 17 height 17
click at [357, 143] on html "M Tow Mate AS Home Documentation Analytics Code automation Design system data D…" at bounding box center [784, 279] width 1568 height 558
click at [438, 144] on button "button" at bounding box center [439, 144] width 17 height 17
click at [449, 163] on div "Open detail" at bounding box center [485, 168] width 104 height 19
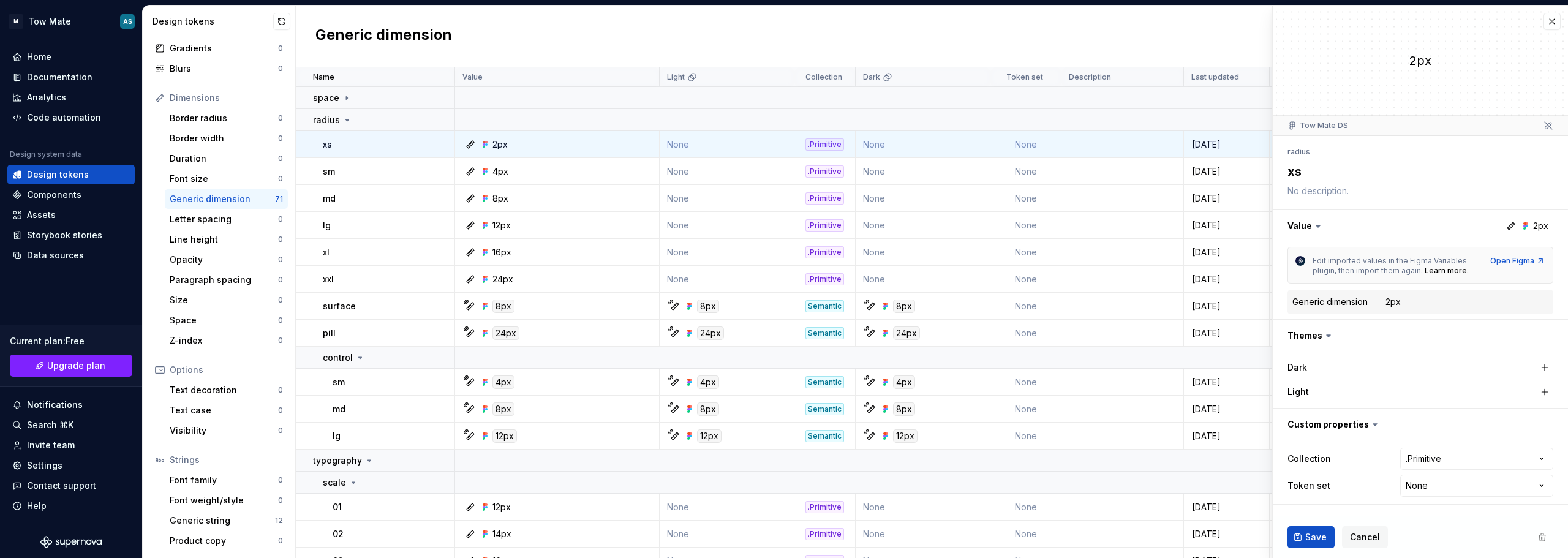
scroll to position [123, 0]
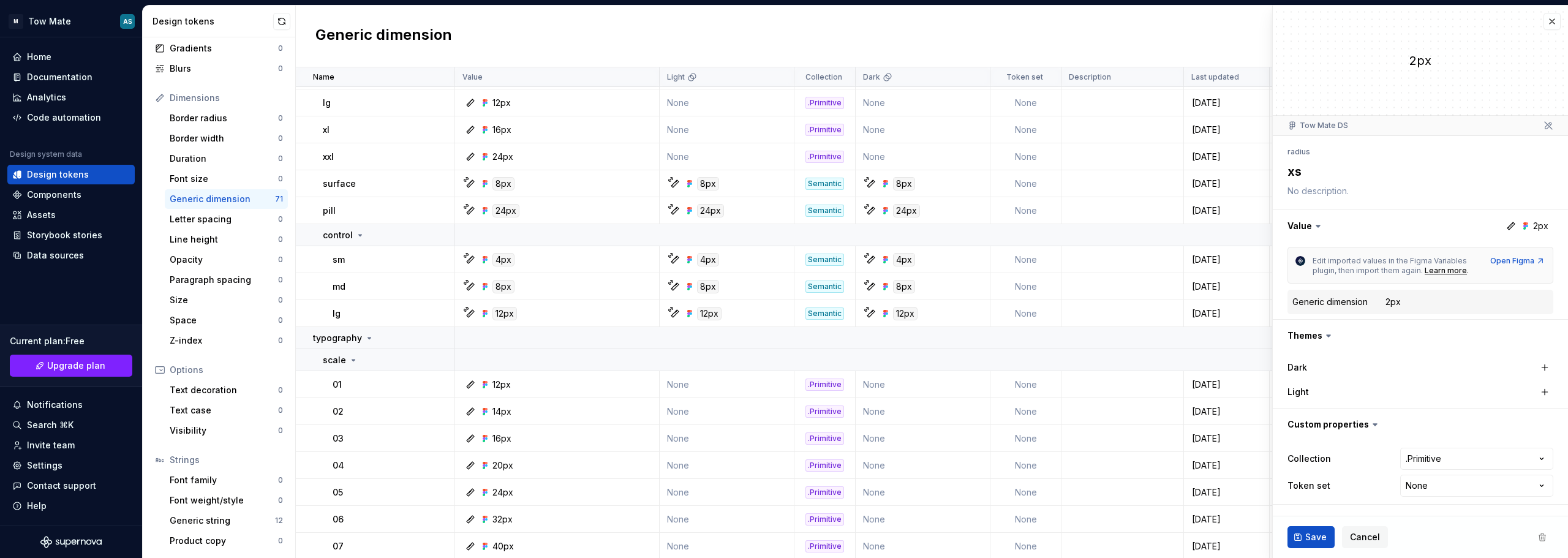
click at [1455, 486] on html "M Tow Mate AS Home Documentation Analytics Code automation Design system data D…" at bounding box center [784, 279] width 1568 height 558
click at [1348, 482] on html "M Tow Mate AS Home Documentation Analytics Code automation Design system data D…" at bounding box center [784, 279] width 1568 height 558
click at [1334, 487] on icon at bounding box center [1339, 486] width 10 height 10
click at [1434, 491] on html "M Tow Mate AS Home Documentation Analytics Code automation Design system data D…" at bounding box center [784, 279] width 1568 height 558
click at [1375, 479] on html "M Tow Mate AS Home Documentation Analytics Code automation Design system data D…" at bounding box center [784, 279] width 1568 height 558
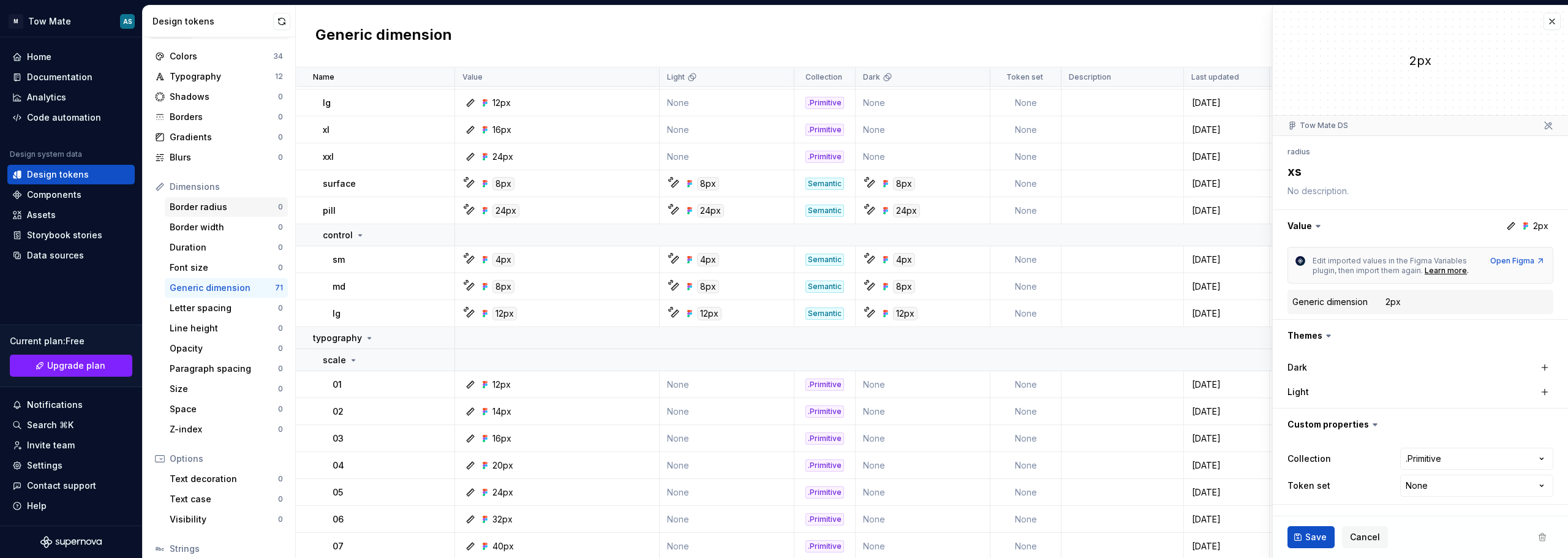
scroll to position [0, 0]
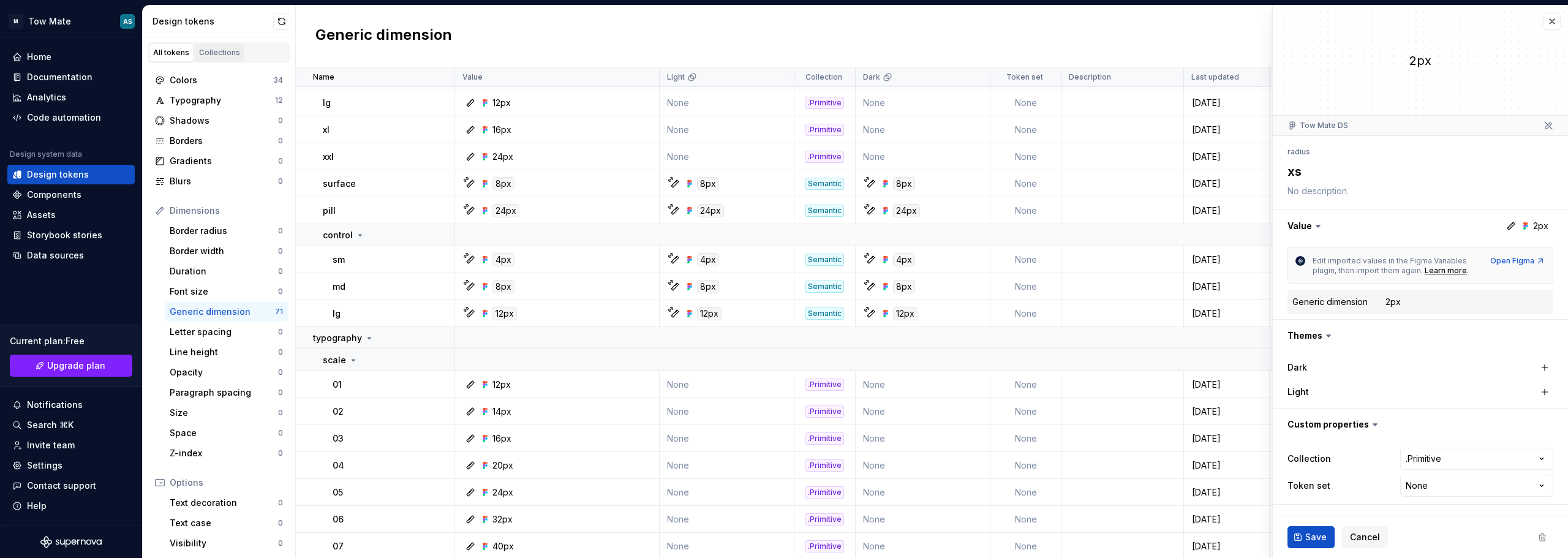
click at [205, 52] on div "Collections" at bounding box center [219, 52] width 41 height 10
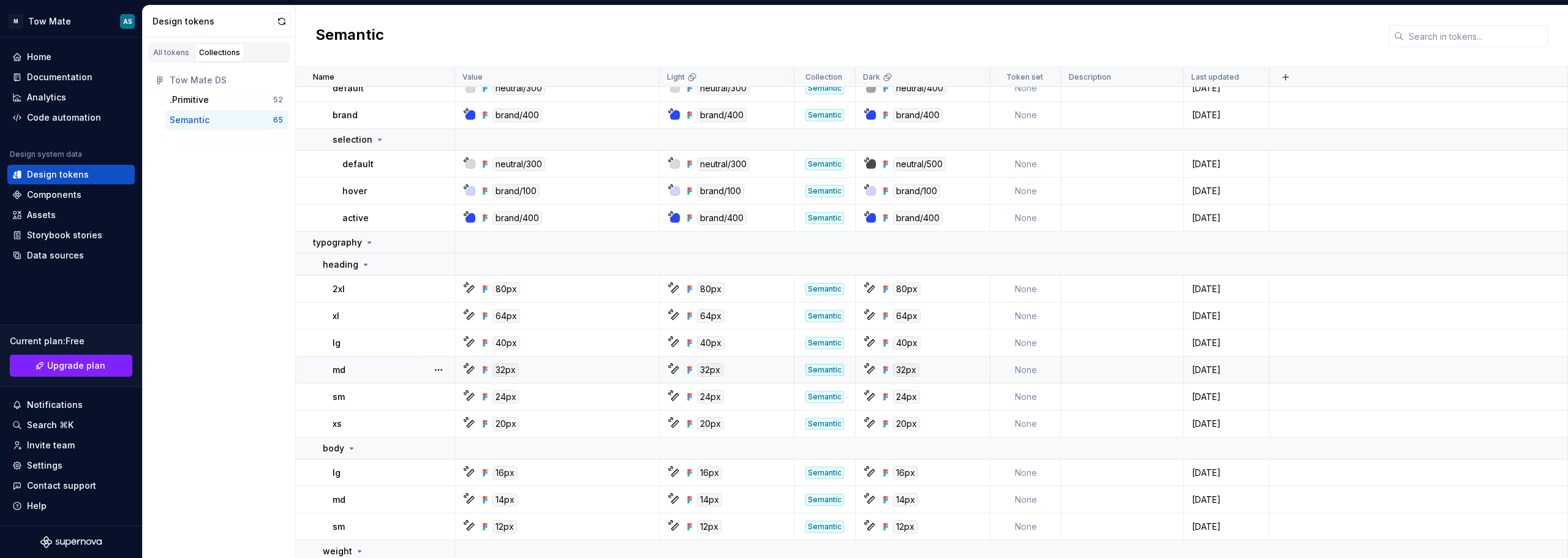
scroll to position [857, 0]
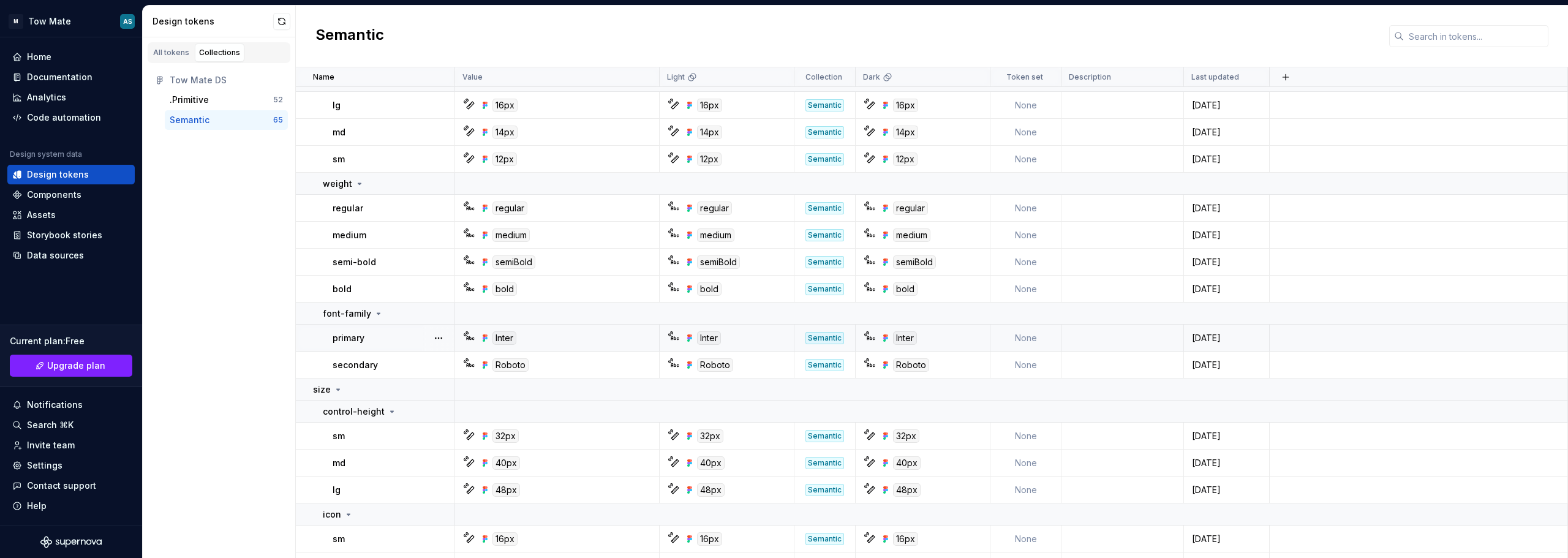
click at [428, 339] on div at bounding box center [438, 338] width 32 height 26
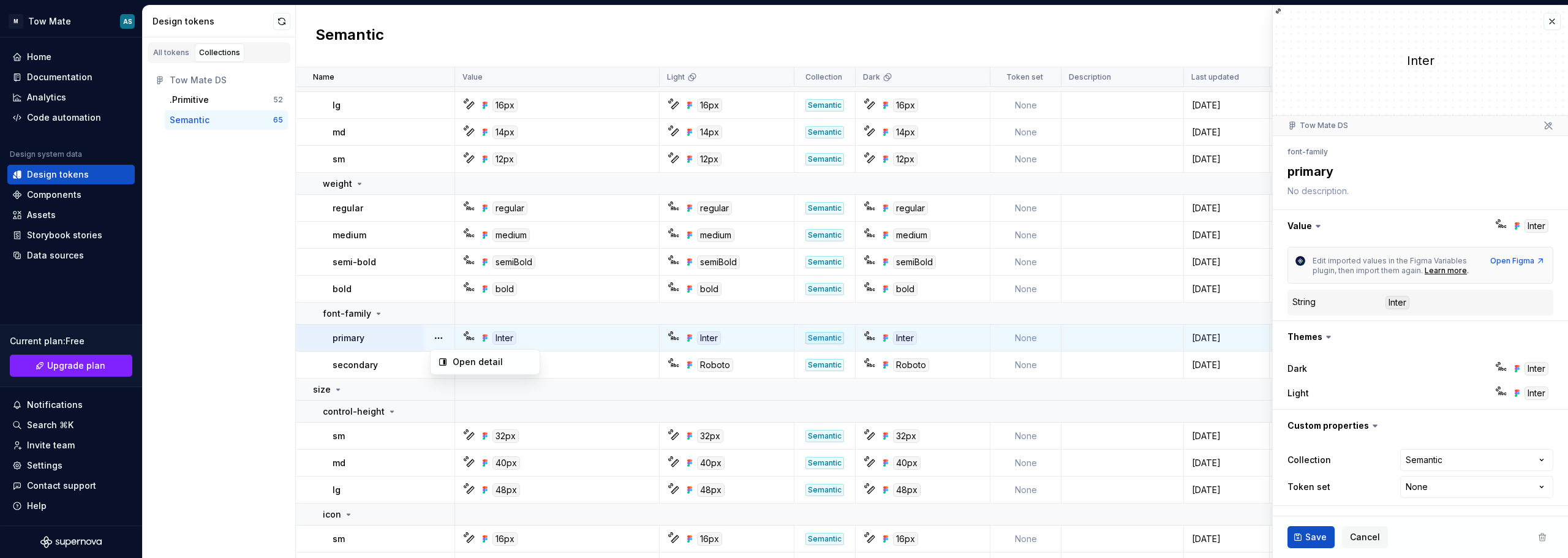
click at [1468, 486] on html "M Tow Mate AS Home Documentation Analytics Code automation Design system data D…" at bounding box center [784, 279] width 1568 height 558
click at [1452, 482] on html "M Tow Mate AS Home Documentation Analytics Code automation Design system data D…" at bounding box center [784, 279] width 1568 height 558
click at [1367, 334] on html "M Tow Mate AS Home Documentation Analytics Code automation Design system data D…" at bounding box center [784, 279] width 1568 height 558
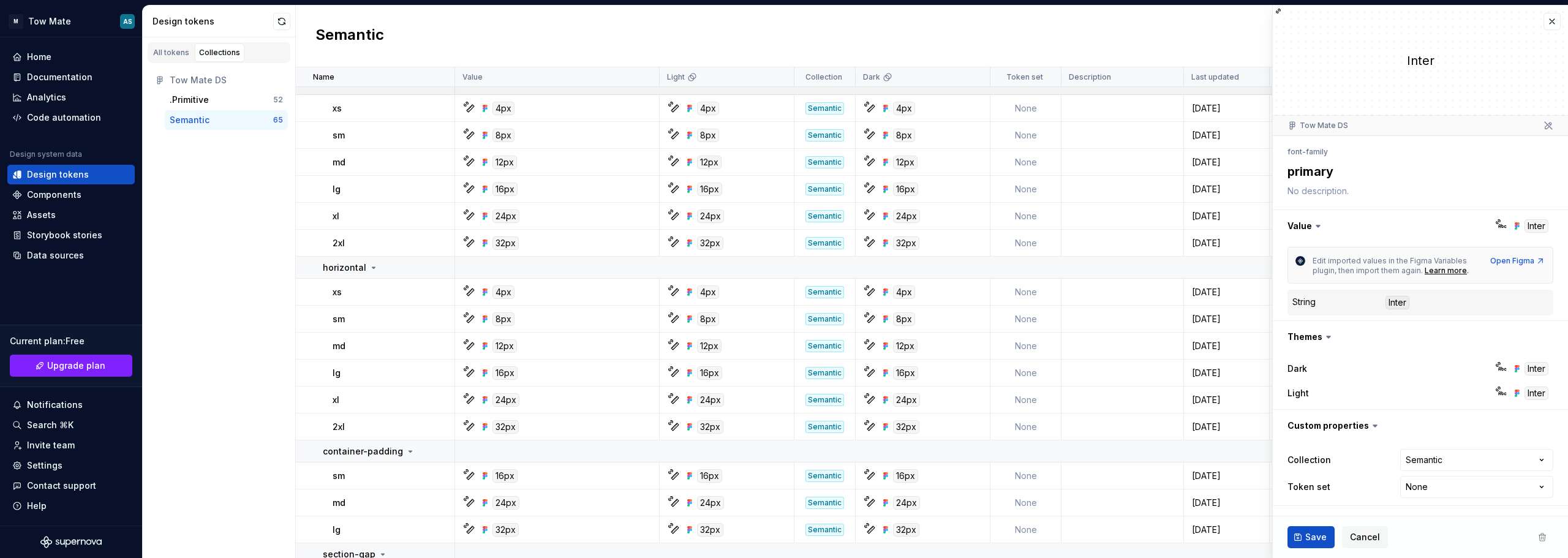
scroll to position [1531, 0]
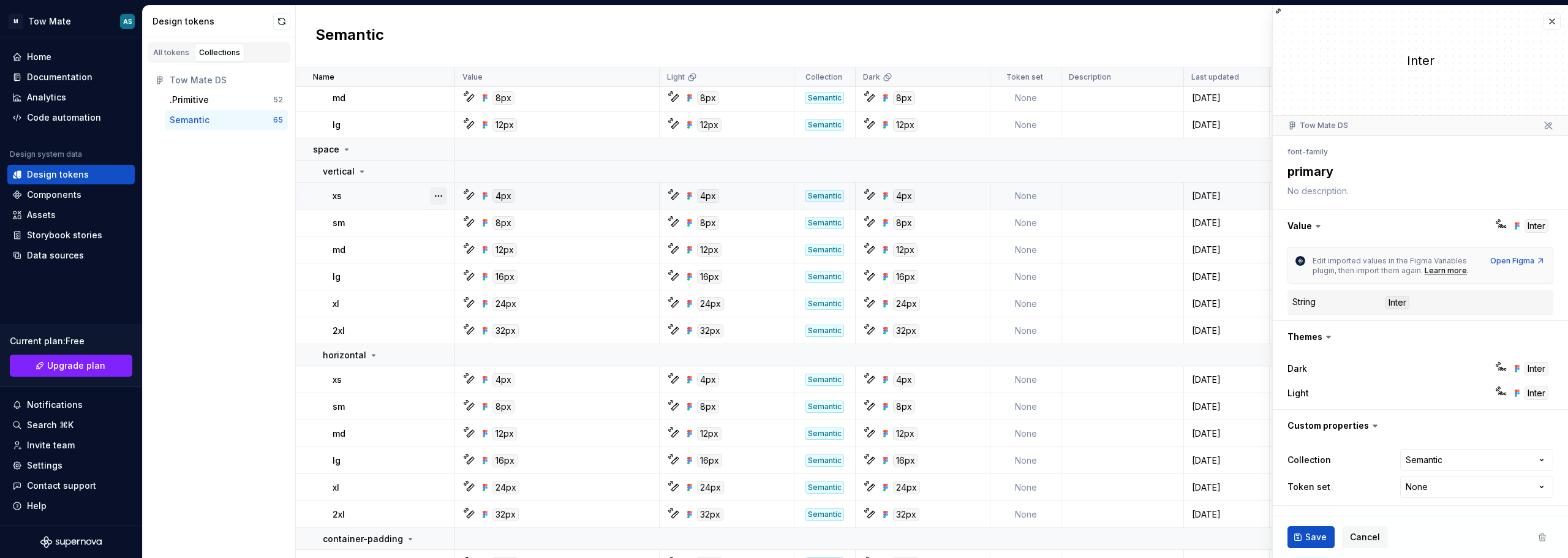
click at [436, 196] on button "button" at bounding box center [439, 196] width 17 height 17
click at [449, 219] on div "Open detail" at bounding box center [485, 220] width 104 height 19
click at [1531, 260] on div "Open Figma" at bounding box center [1518, 261] width 56 height 10
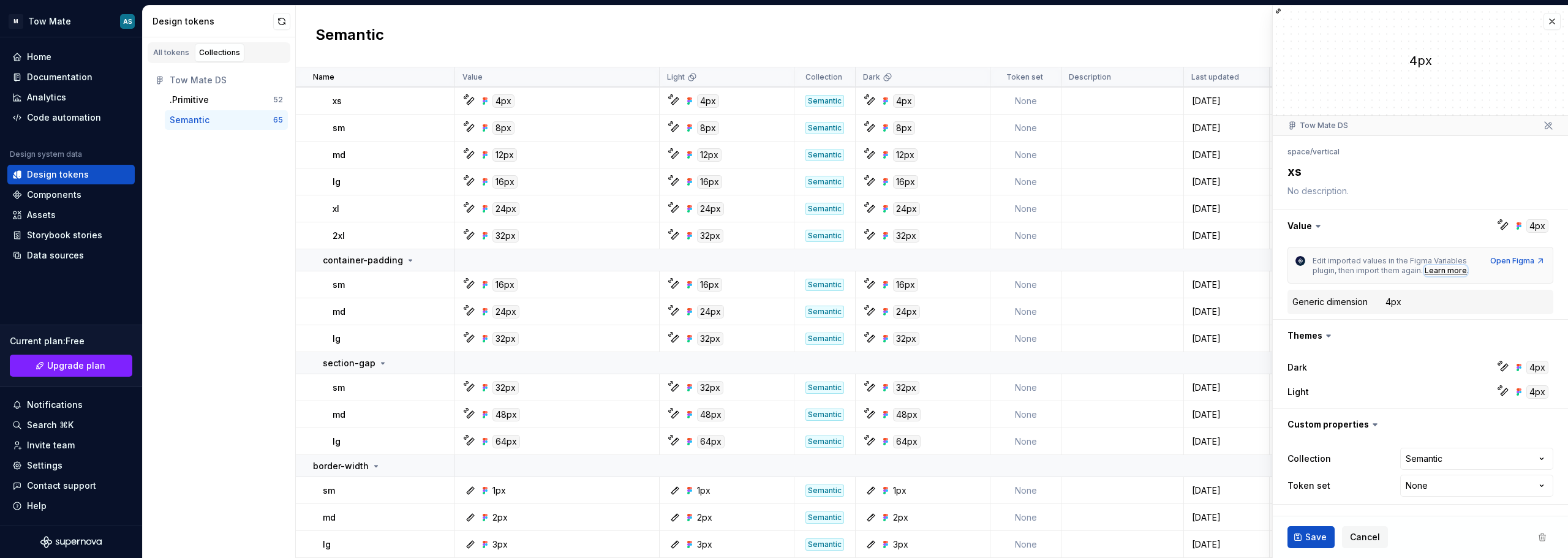
scroll to position [1565, 0]
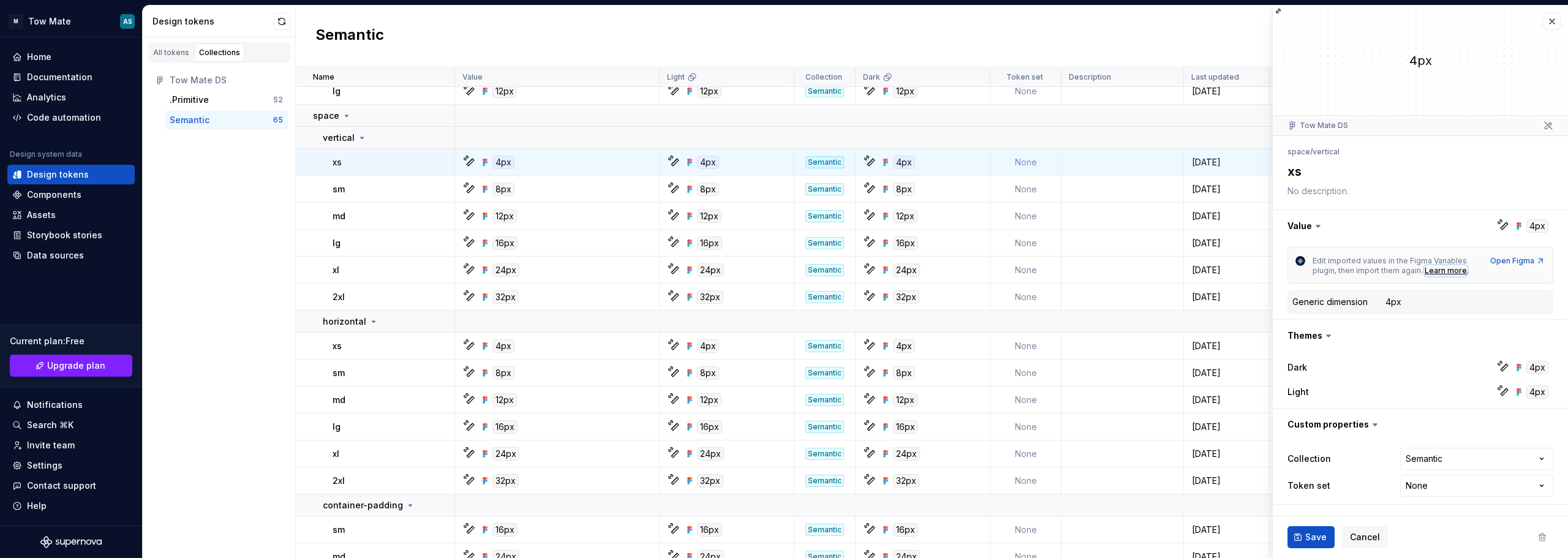
type textarea "*"
click at [173, 61] on link "All tokens" at bounding box center [171, 52] width 45 height 18
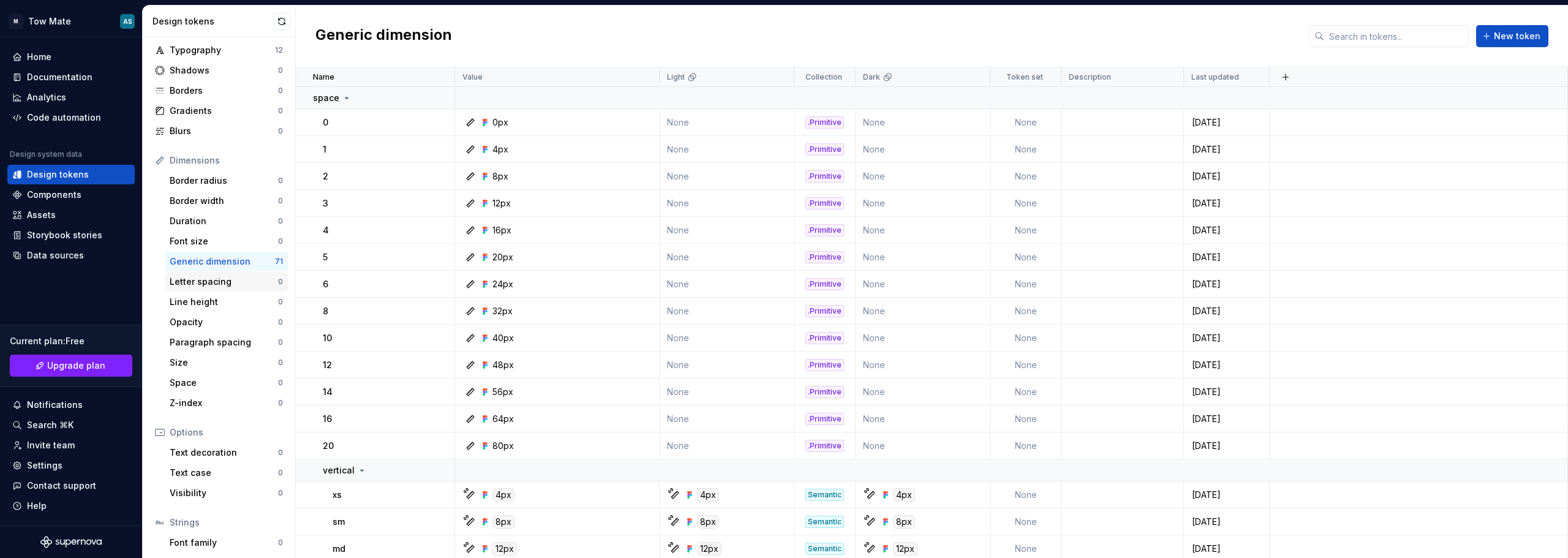
scroll to position [113, 0]
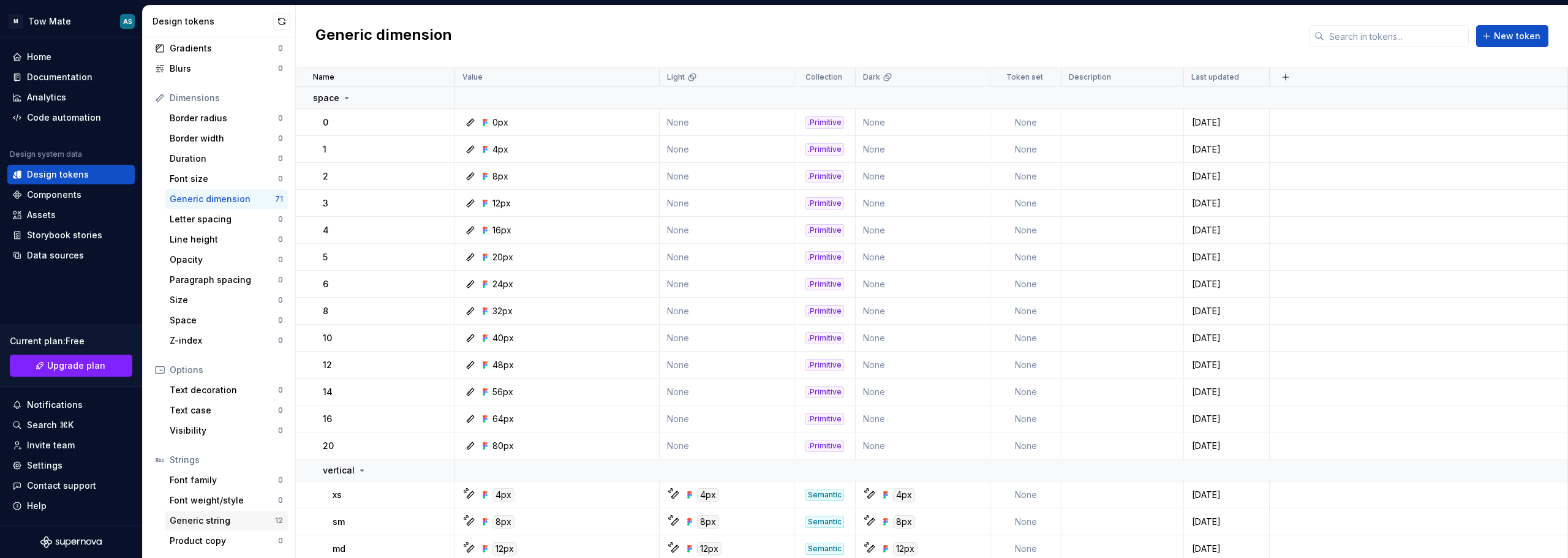
click at [188, 523] on div "Generic string" at bounding box center [222, 520] width 106 height 12
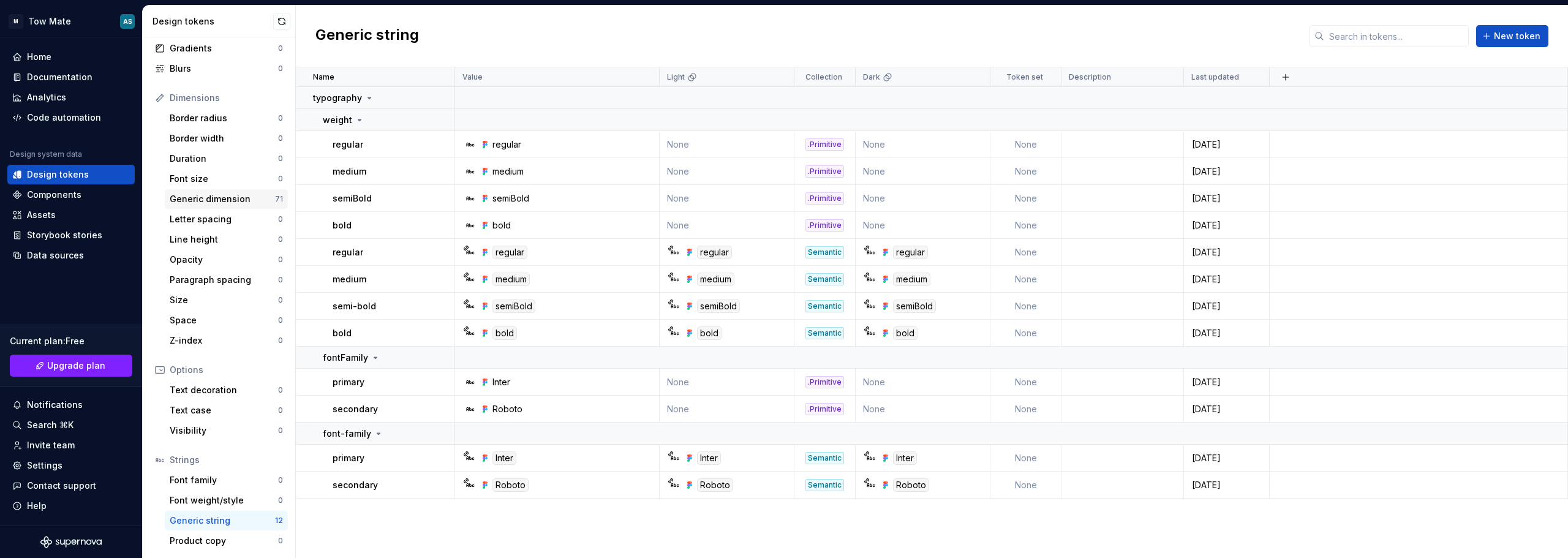
click at [230, 199] on div "Generic dimension" at bounding box center [222, 199] width 106 height 12
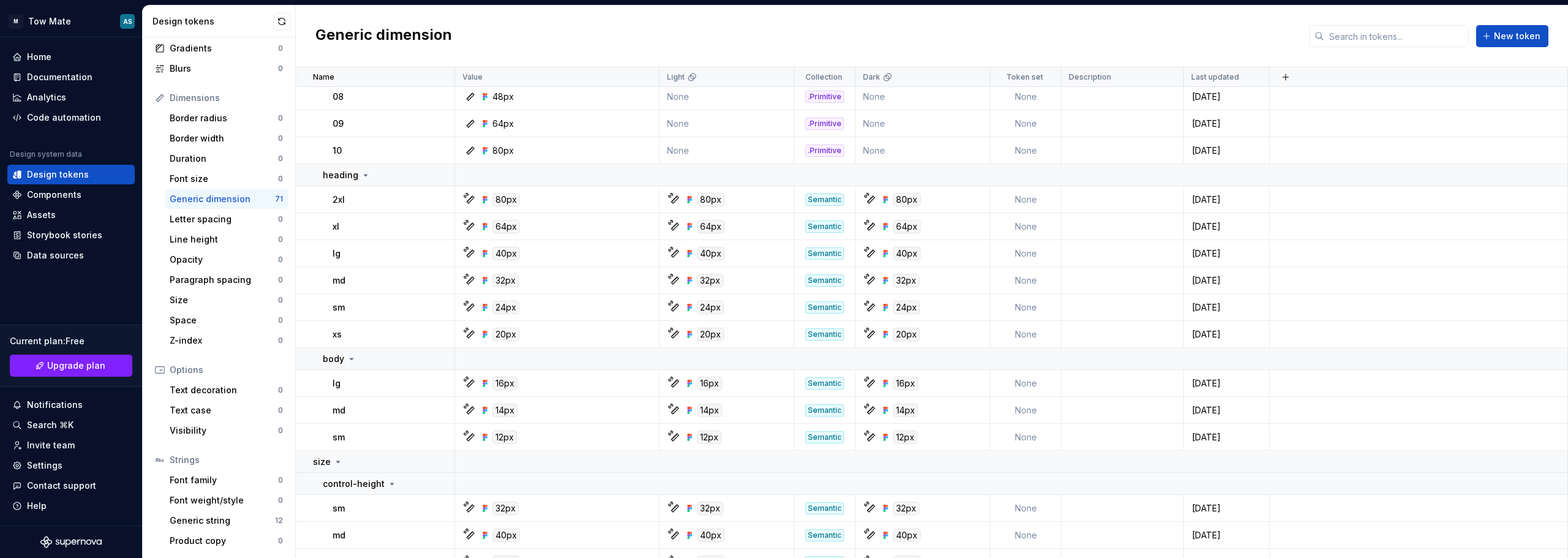
scroll to position [1405, 0]
